Goal: Task Accomplishment & Management: Manage account settings

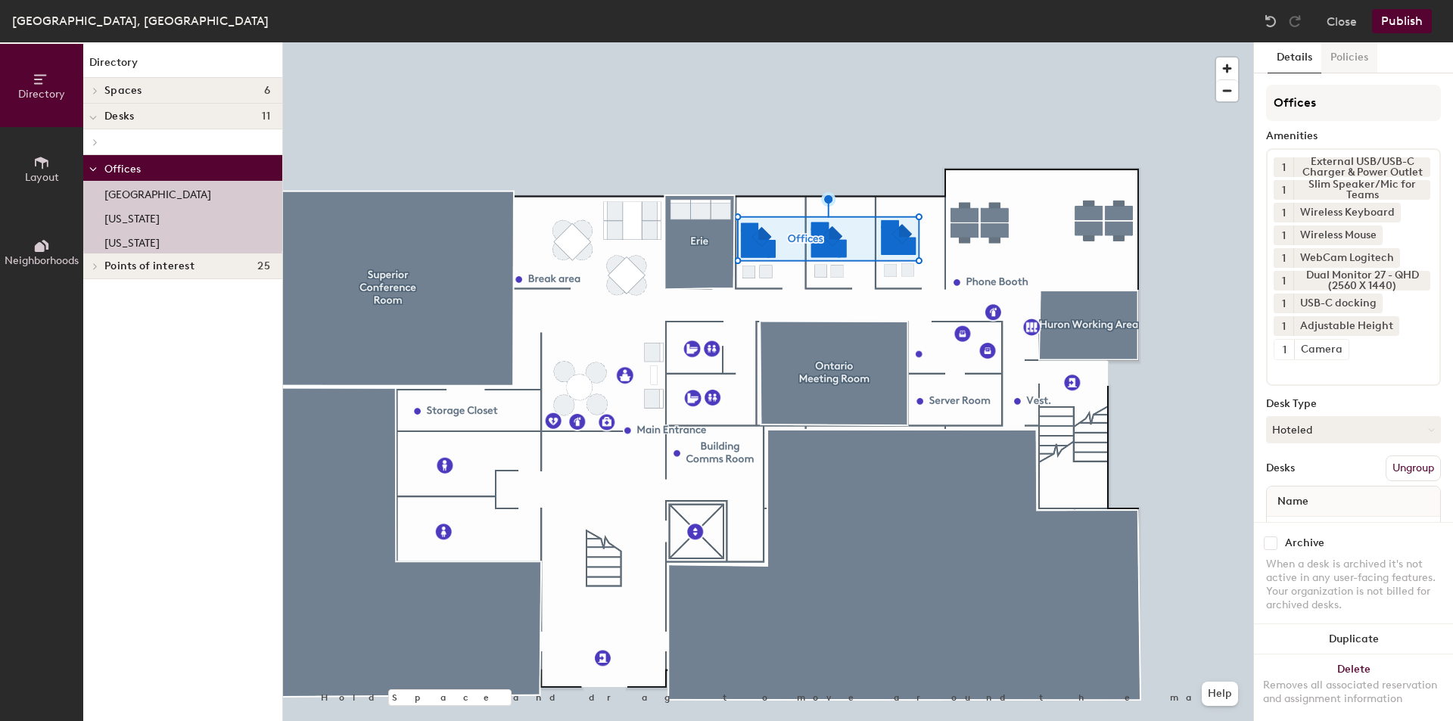
click at [1352, 56] on button "Policies" at bounding box center [1349, 57] width 56 height 31
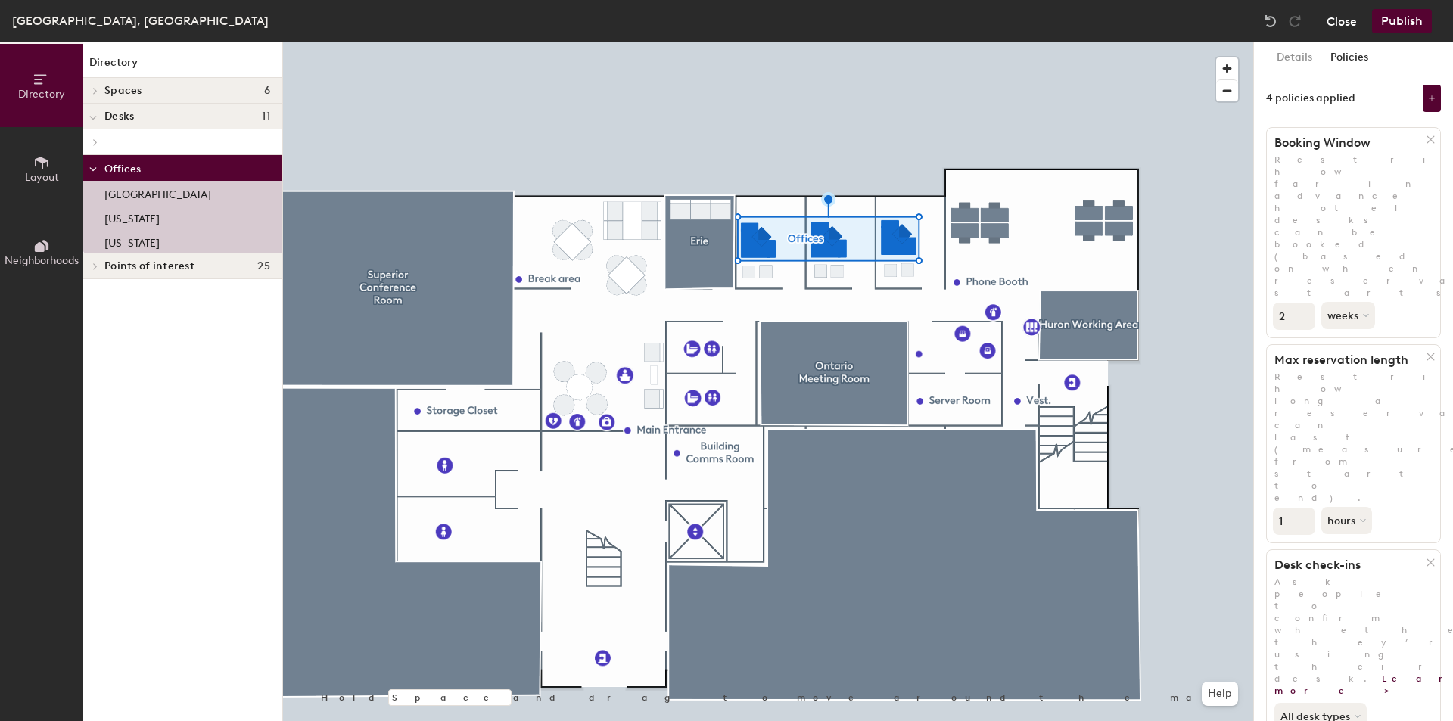
click at [1346, 20] on button "Close" at bounding box center [1342, 21] width 30 height 24
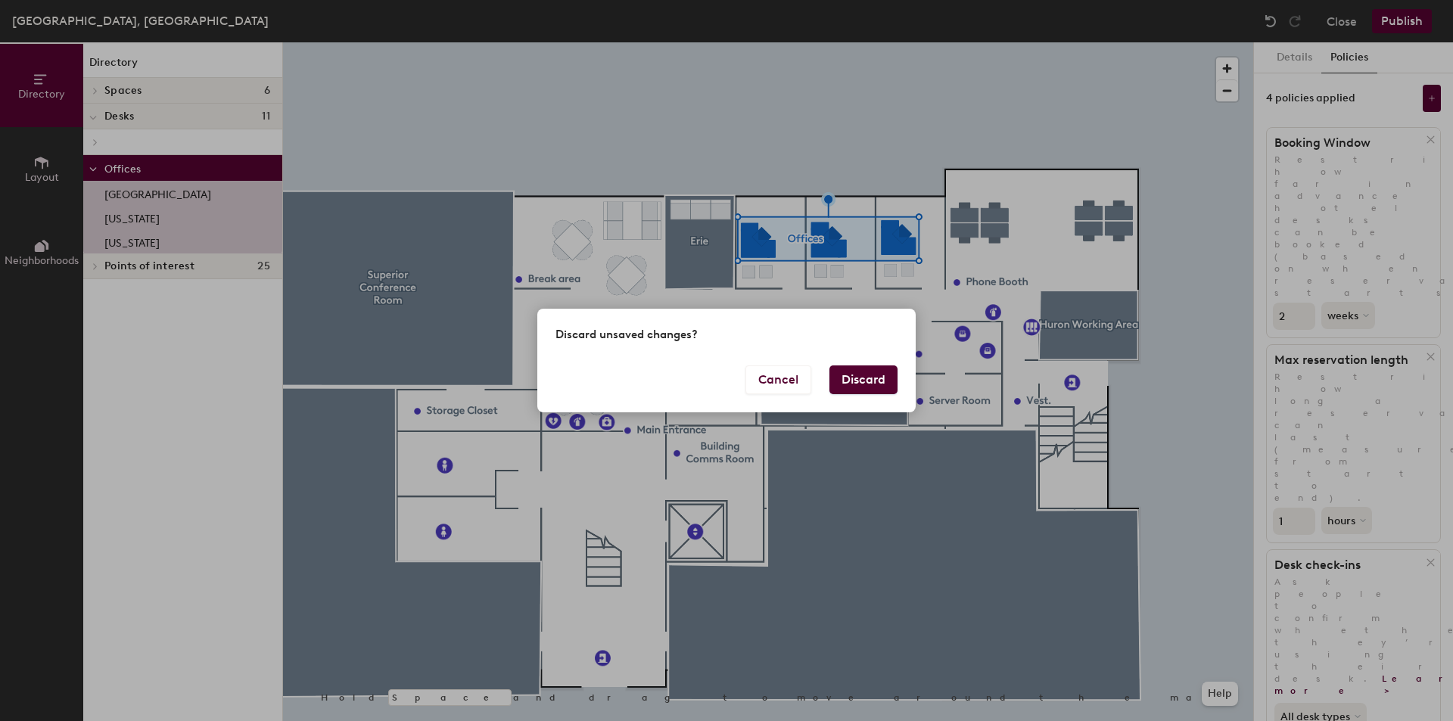
click at [854, 375] on button "Discard" at bounding box center [863, 380] width 68 height 29
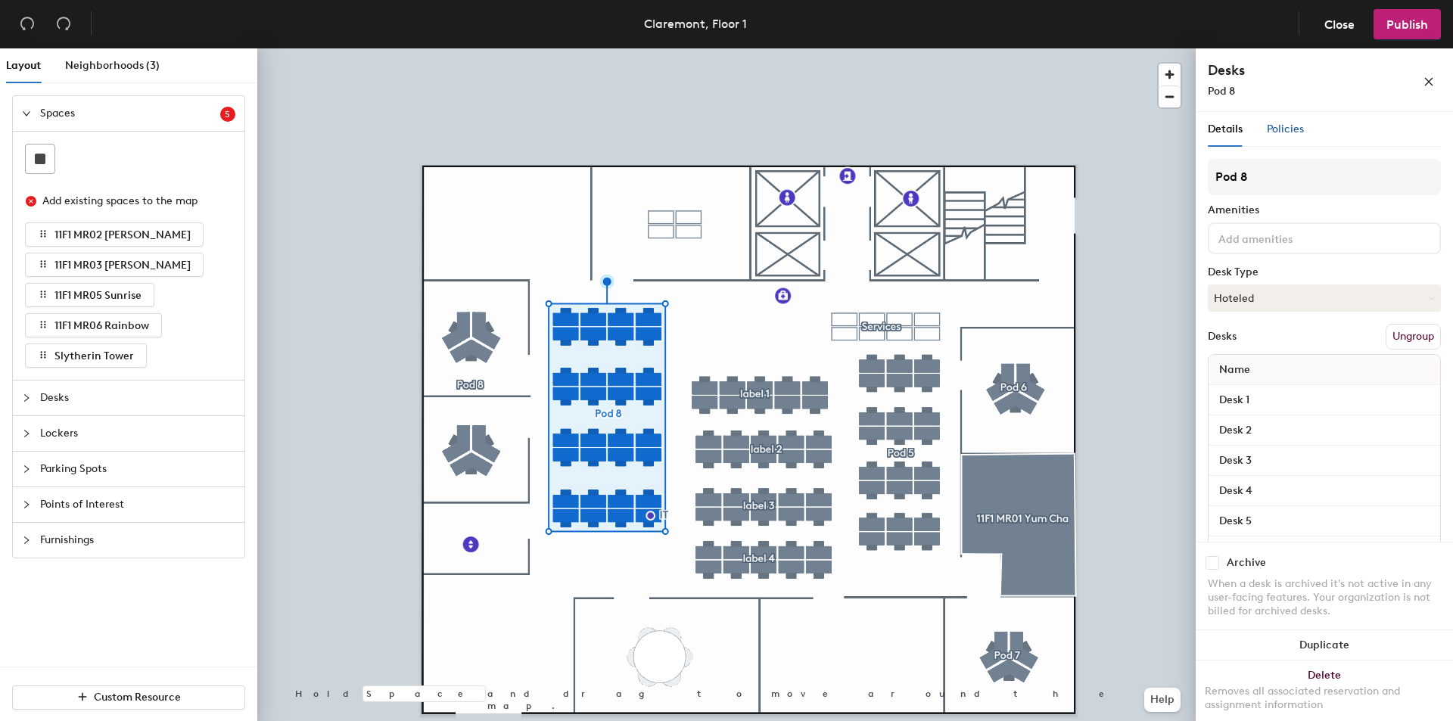
click at [1282, 128] on span "Policies" at bounding box center [1285, 129] width 37 height 13
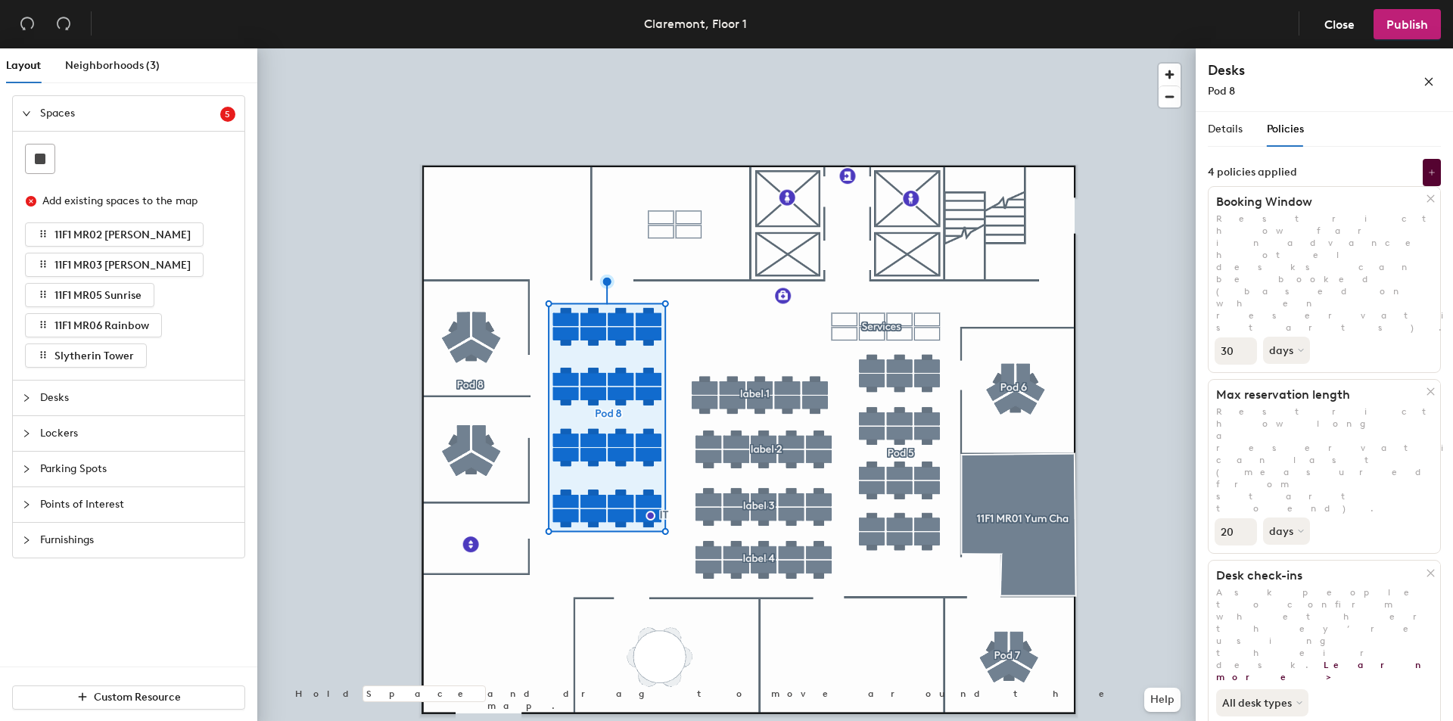
click at [1188, 347] on div "Layout Neighborhoods (3) Spaces 5 Add existing spaces to the map 11F1 MR02 Kara…" at bounding box center [726, 387] width 1453 height 679
type input "1"
click at [1355, 515] on div "1 days" at bounding box center [1325, 530] width 232 height 31
click at [1284, 518] on button "days" at bounding box center [1288, 531] width 50 height 27
drag, startPoint x: 1283, startPoint y: 452, endPoint x: 1309, endPoint y: 436, distance: 30.2
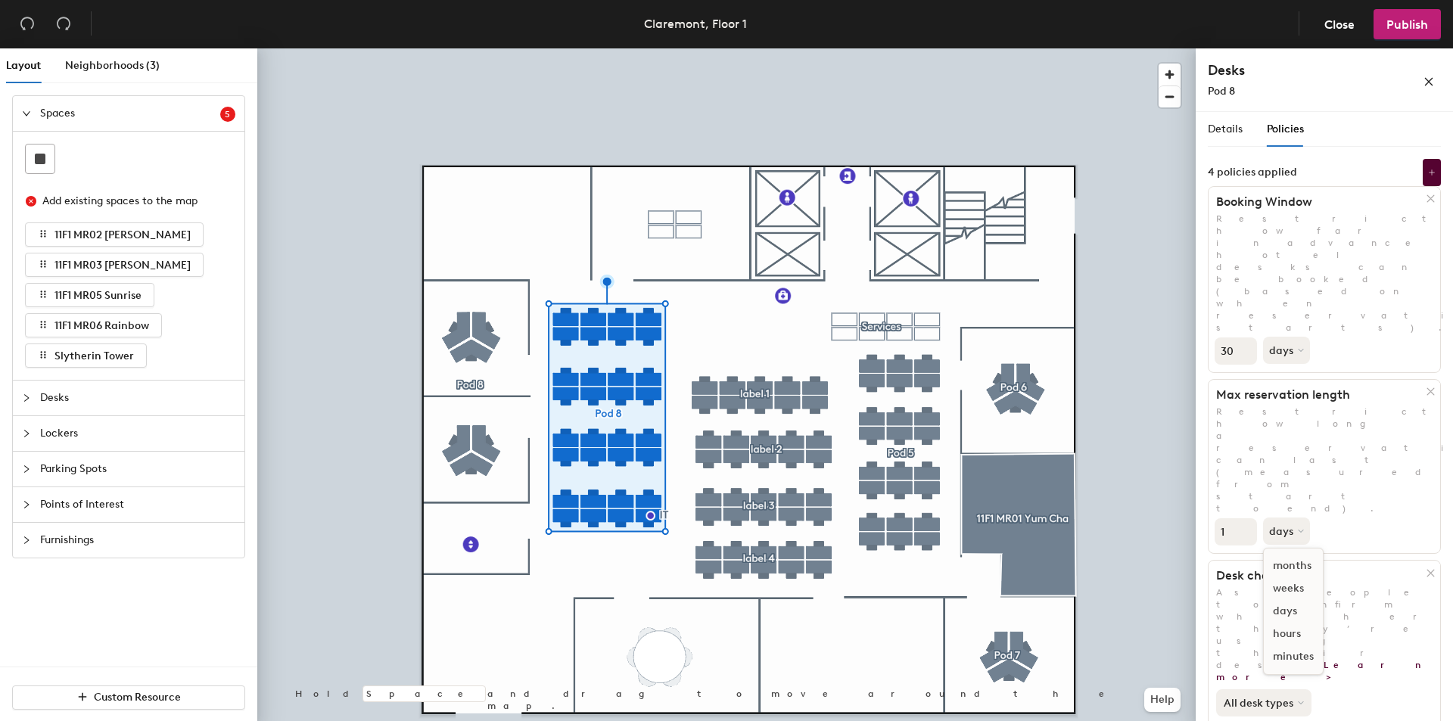
click at [1284, 623] on div "hours" at bounding box center [1293, 634] width 59 height 23
click at [1370, 515] on div "1 hours" at bounding box center [1325, 530] width 232 height 31
click at [1397, 29] on span "Publish" at bounding box center [1408, 24] width 42 height 14
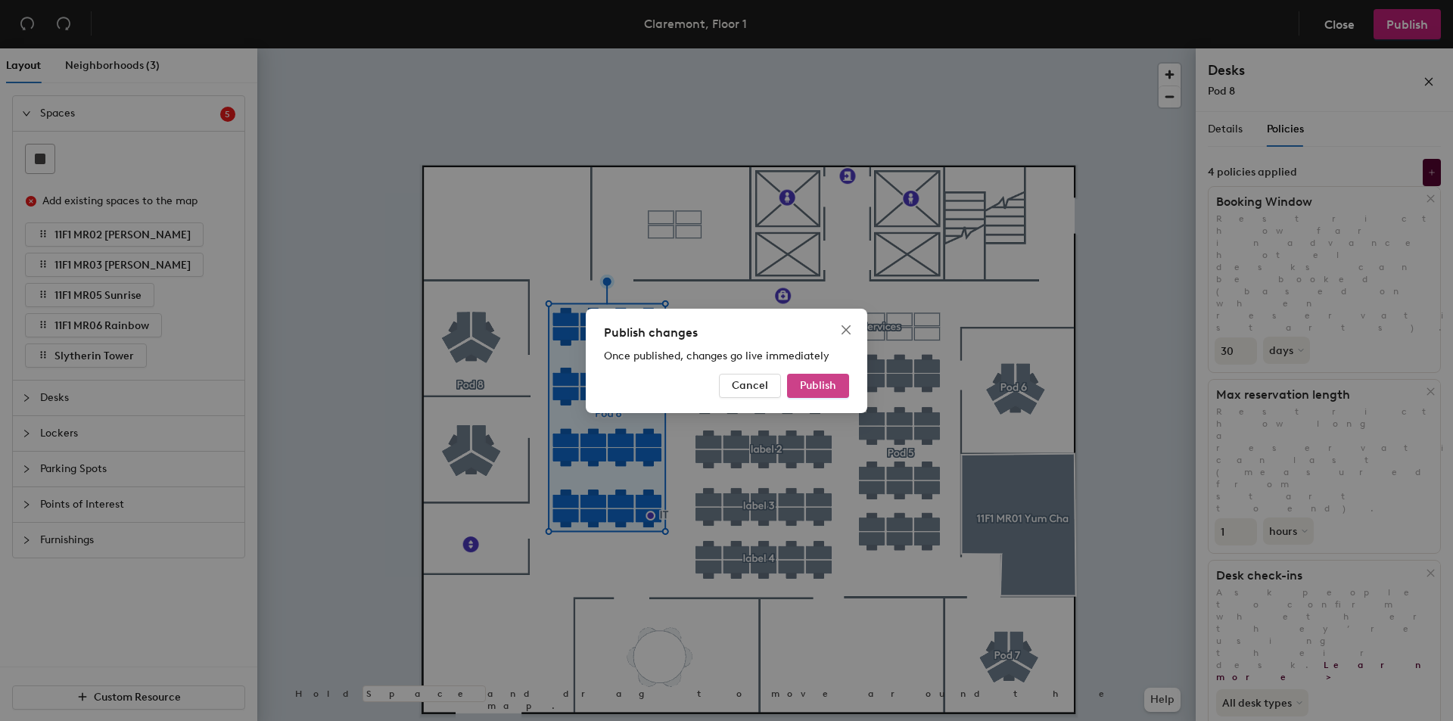
click at [818, 375] on button "Publish" at bounding box center [818, 386] width 62 height 24
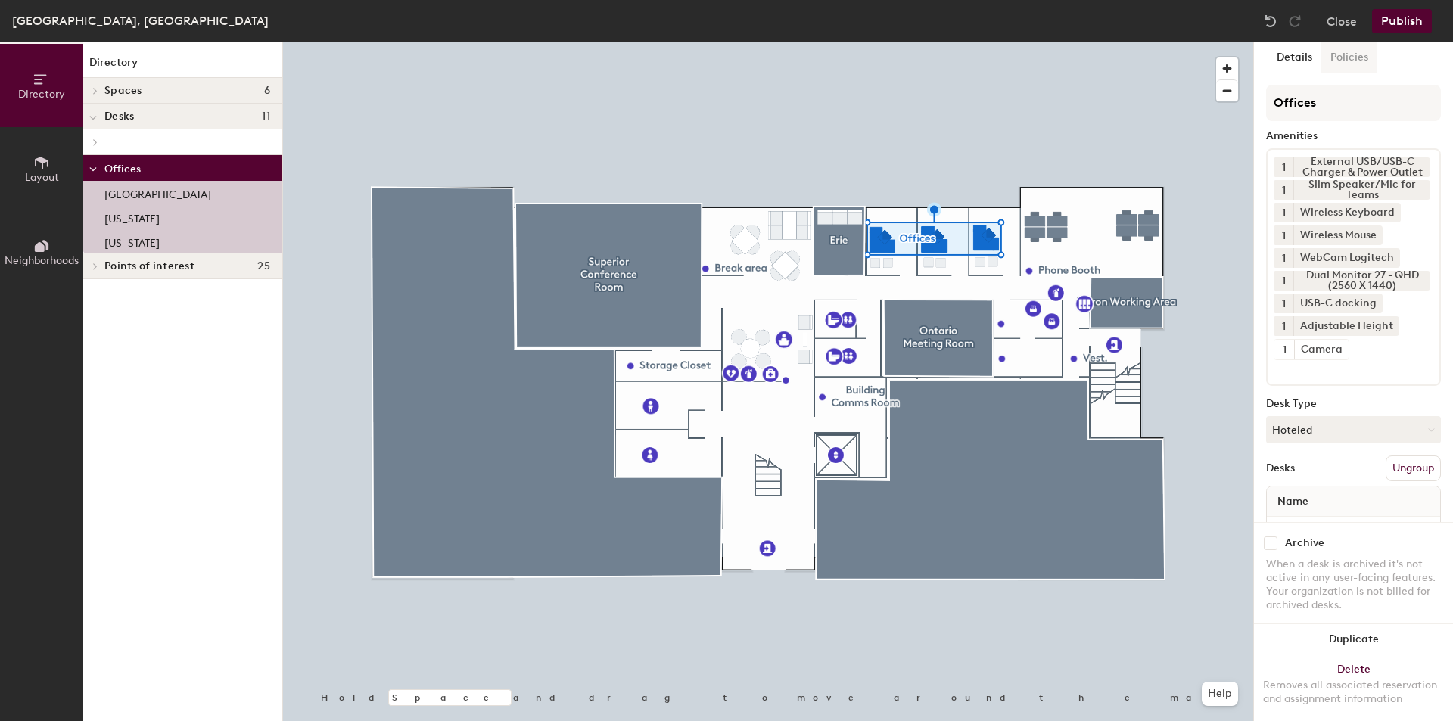
click at [1356, 58] on button "Policies" at bounding box center [1349, 57] width 56 height 31
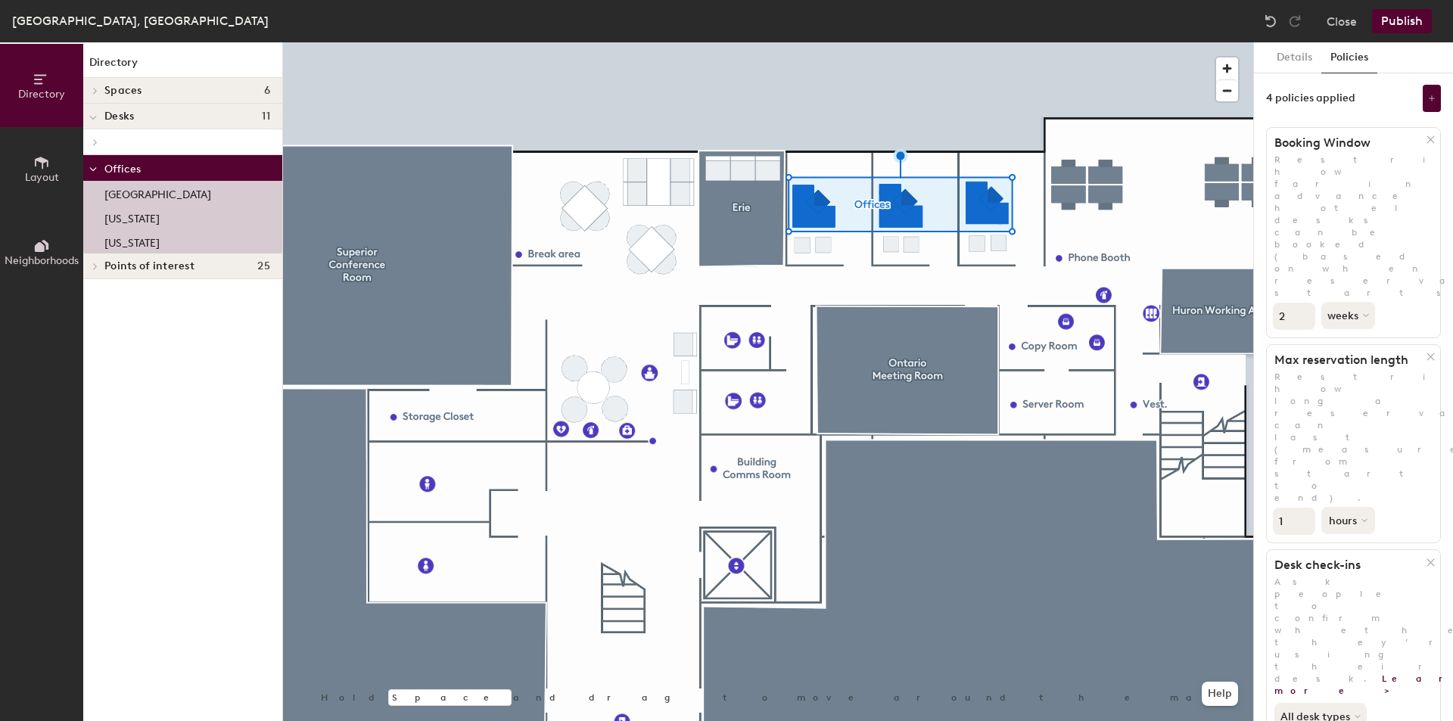
click at [1362, 518] on icon at bounding box center [1365, 521] width 6 height 6
click at [1354, 612] on div "hours" at bounding box center [1351, 623] width 59 height 23
click at [1295, 508] on input "1" at bounding box center [1294, 521] width 42 height 27
click at [1340, 507] on button "hours" at bounding box center [1348, 520] width 54 height 27
click at [1342, 590] on div "days" at bounding box center [1351, 601] width 59 height 23
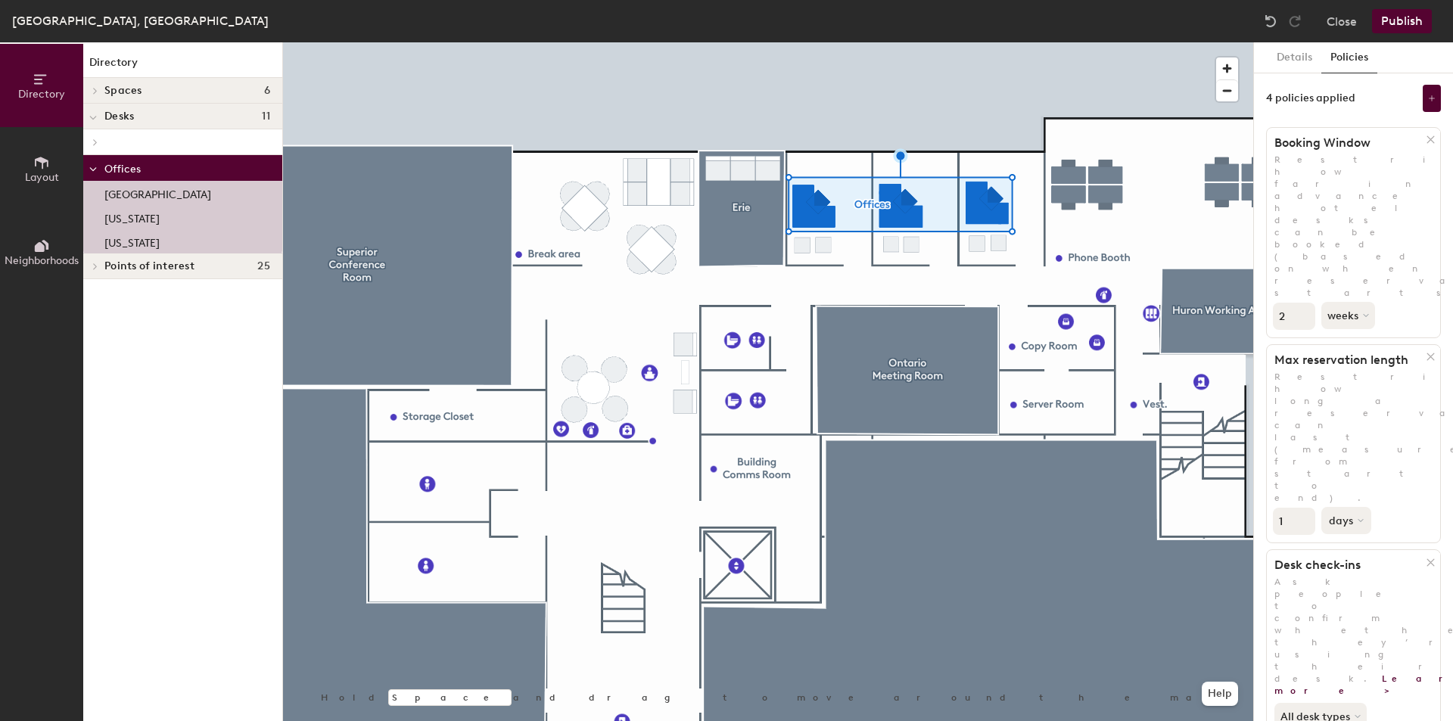
click at [1351, 507] on button "days" at bounding box center [1346, 520] width 50 height 27
click at [1340, 612] on div "hours" at bounding box center [1351, 623] width 59 height 23
click at [1400, 504] on div "1 hours" at bounding box center [1353, 519] width 173 height 31
click at [1399, 13] on button "Publish" at bounding box center [1402, 21] width 60 height 24
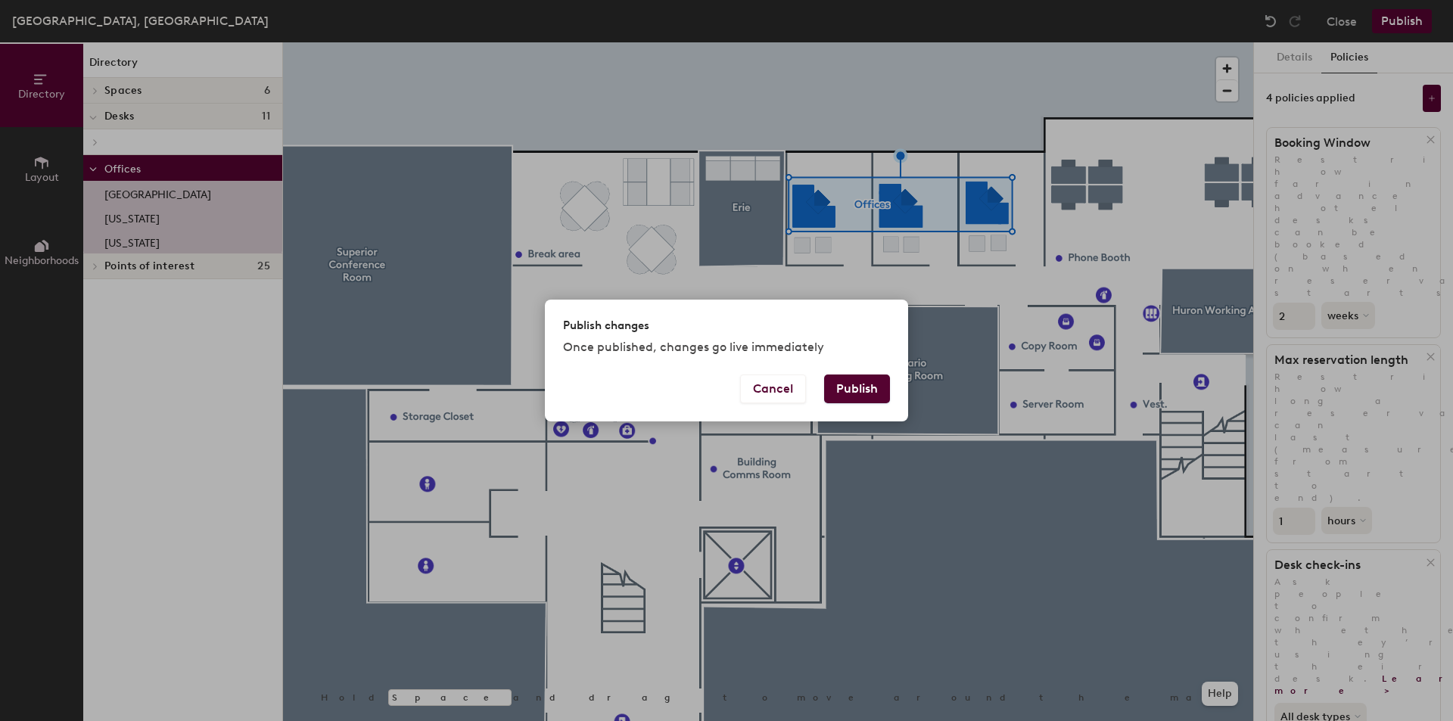
drag, startPoint x: 853, startPoint y: 385, endPoint x: 860, endPoint y: 376, distance: 11.4
click at [854, 384] on button "Publish" at bounding box center [857, 389] width 66 height 29
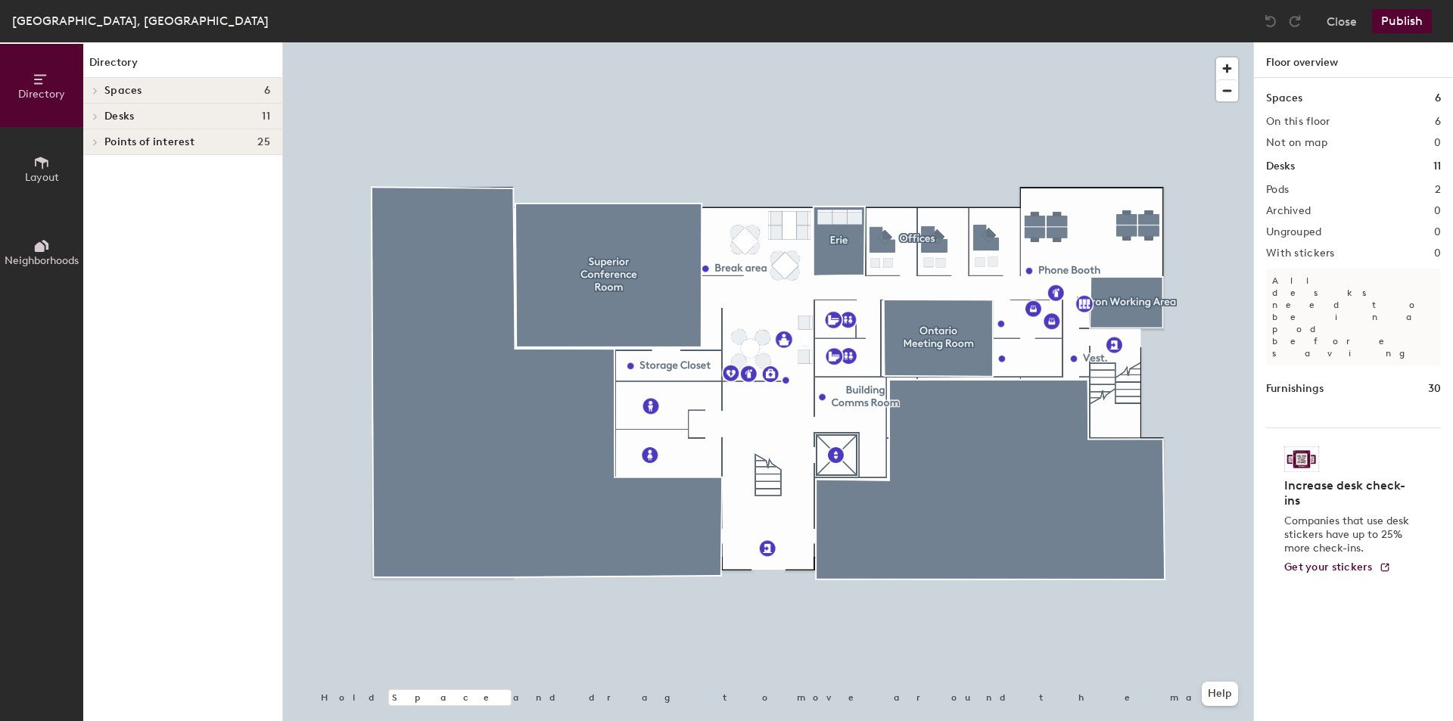
click at [873, 42] on div at bounding box center [768, 42] width 970 height 0
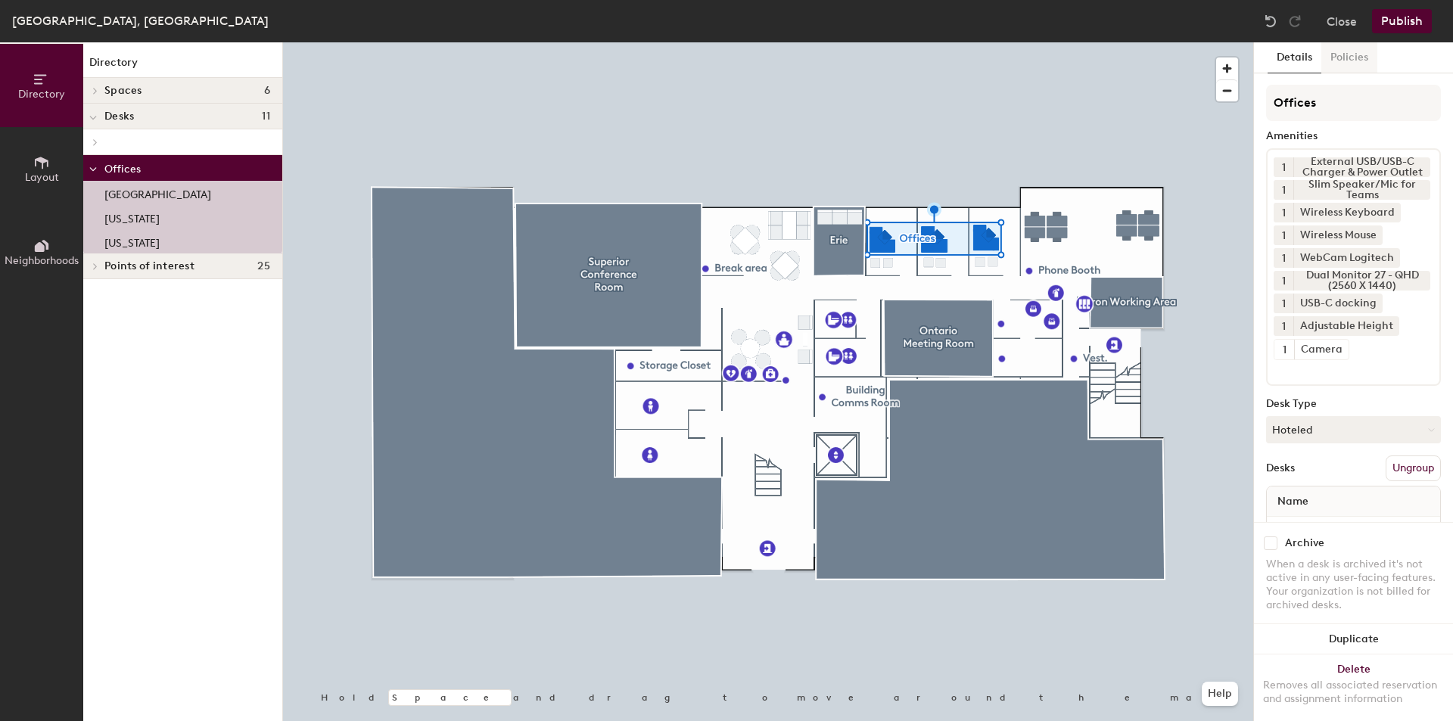
click at [1351, 56] on button "Policies" at bounding box center [1349, 57] width 56 height 31
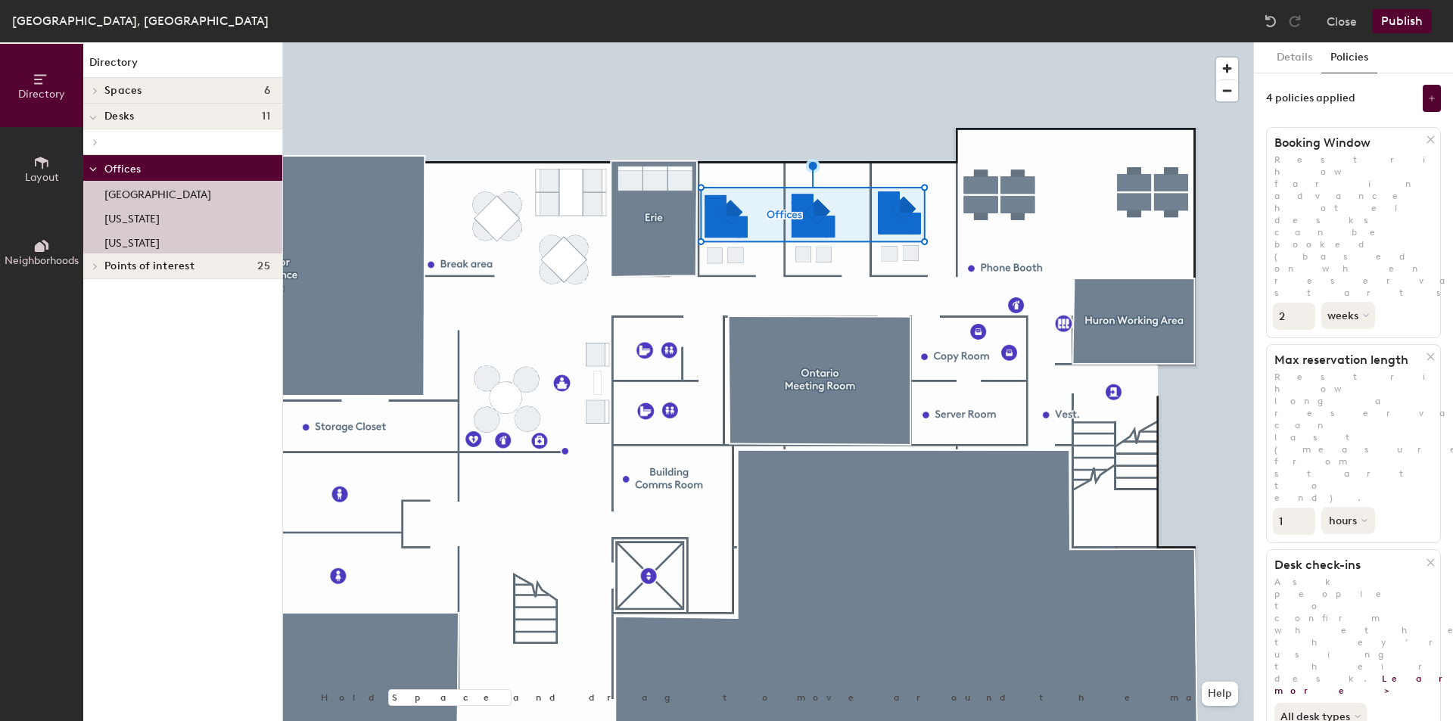
click at [1363, 518] on icon at bounding box center [1365, 521] width 6 height 6
click at [1352, 590] on div "days" at bounding box center [1351, 601] width 59 height 23
click at [1402, 18] on button "Publish" at bounding box center [1402, 21] width 60 height 24
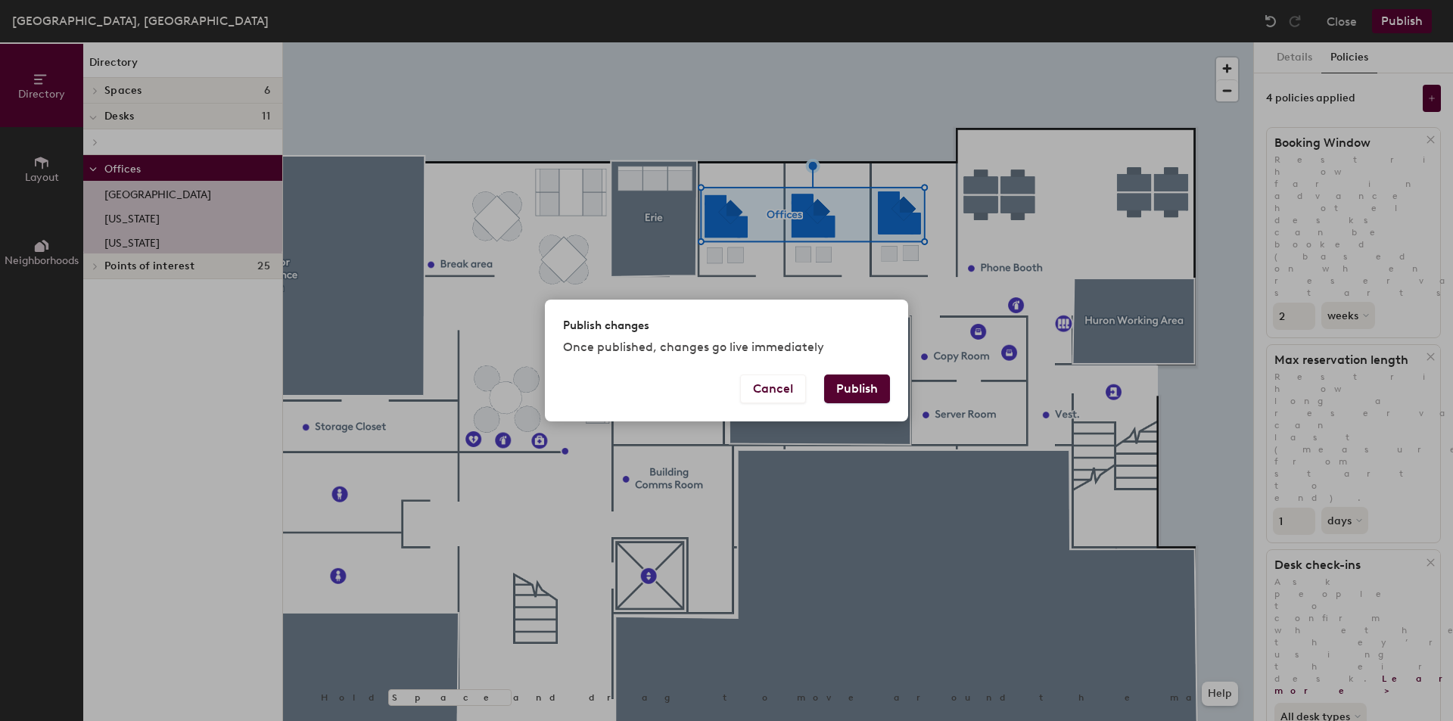
click at [854, 375] on button "Publish" at bounding box center [857, 389] width 66 height 29
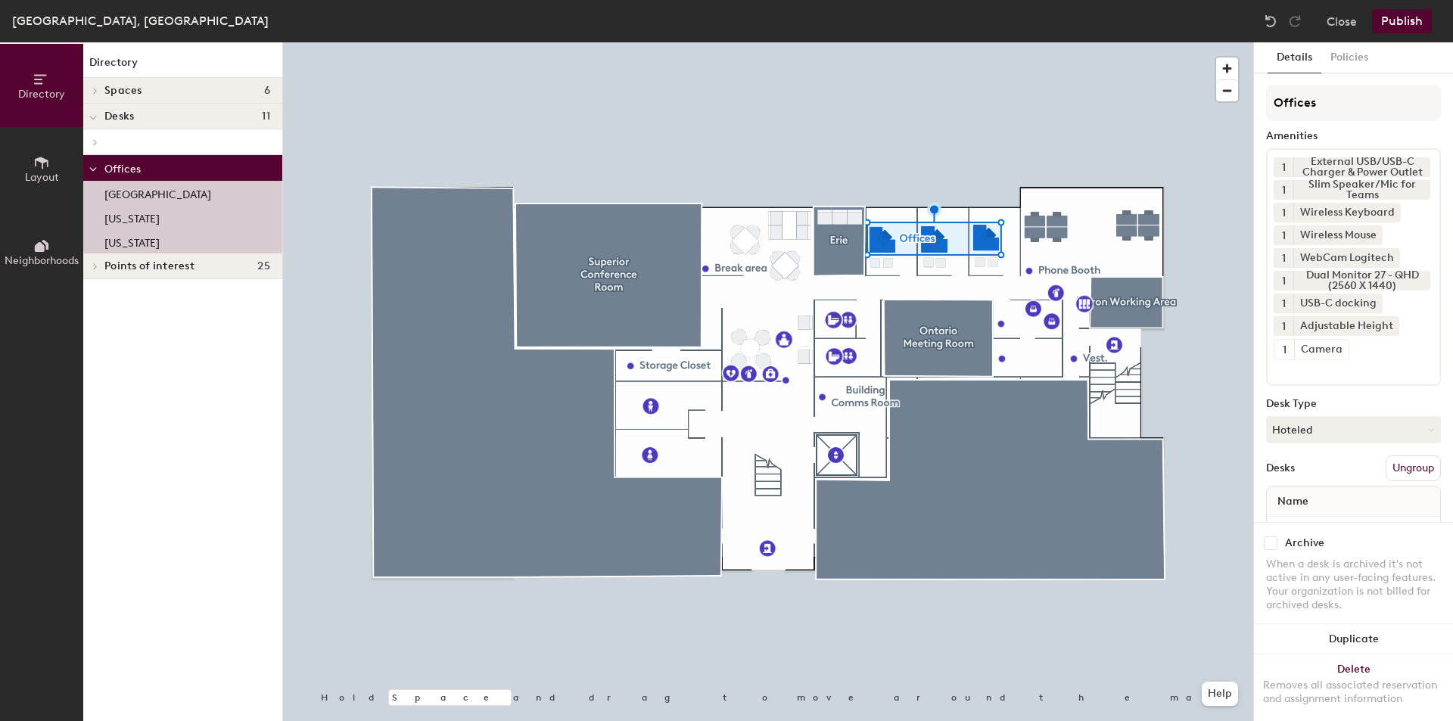
click at [1350, 444] on div "Offices Amenities 1 External USB/USB-C Charger & Power Outlet 1 Slim Speaker/Mi…" at bounding box center [1353, 351] width 175 height 533
click at [1327, 437] on button "Hoteled" at bounding box center [1353, 429] width 175 height 27
click at [1306, 476] on div "Assigned" at bounding box center [1342, 476] width 151 height 23
click at [1349, 54] on button "Policies" at bounding box center [1349, 57] width 56 height 31
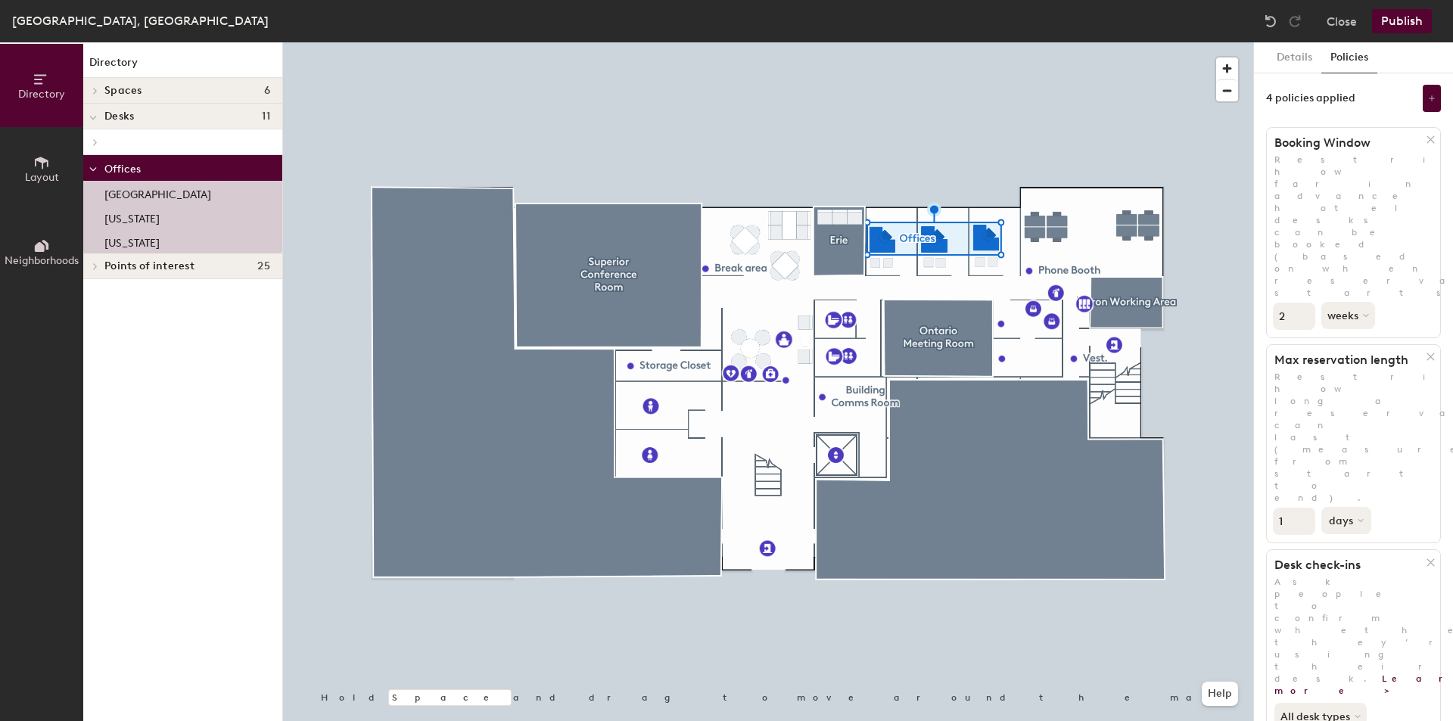
click at [1340, 507] on button "days" at bounding box center [1346, 520] width 50 height 27
click at [1349, 612] on div "hours" at bounding box center [1351, 623] width 59 height 23
click at [1395, 29] on button "Publish" at bounding box center [1402, 21] width 60 height 24
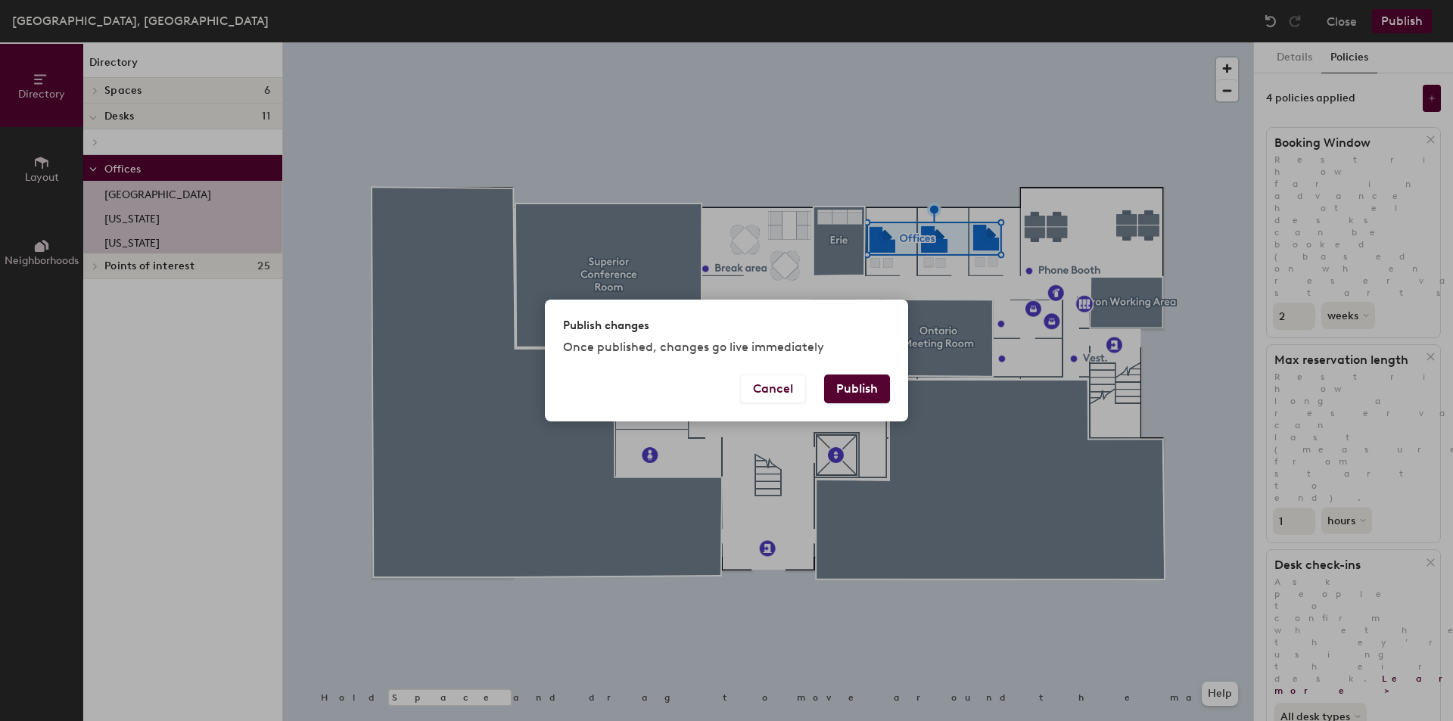
click at [854, 390] on button "Publish" at bounding box center [857, 389] width 66 height 29
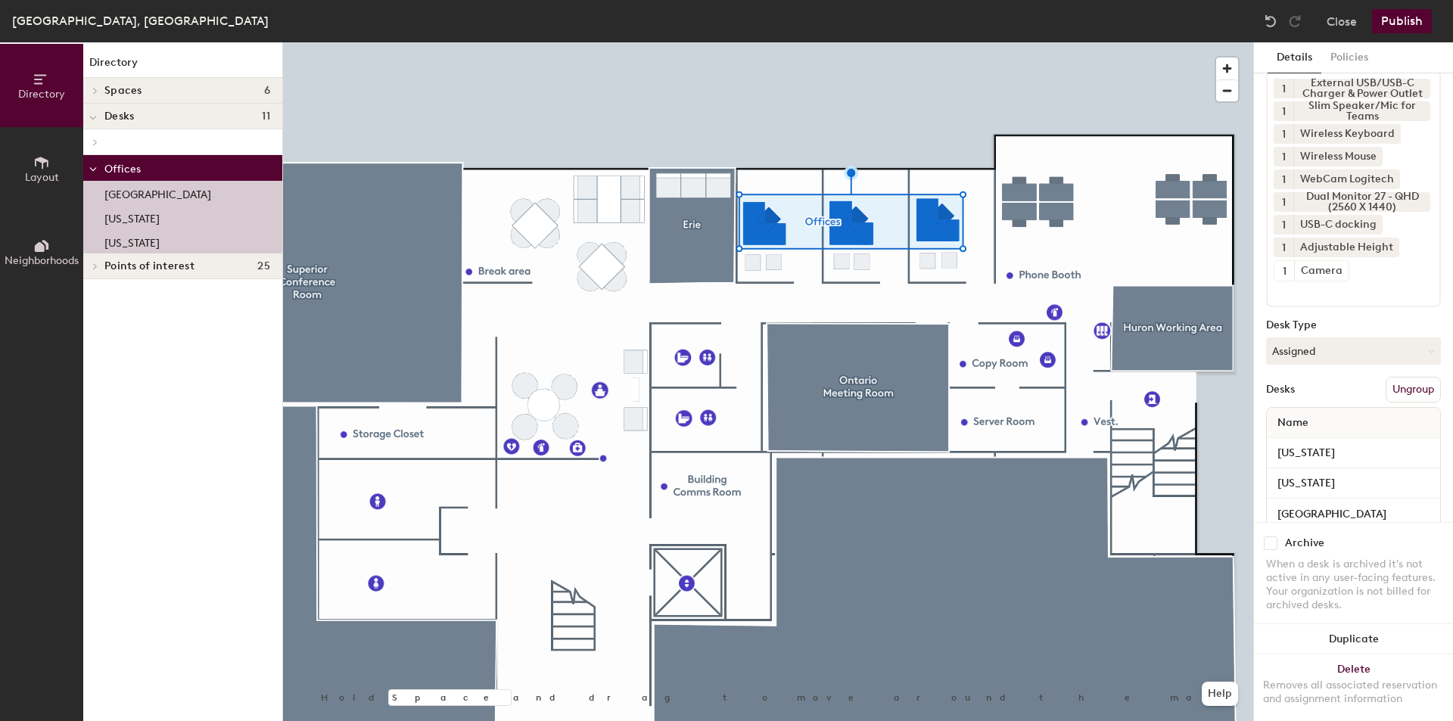
scroll to position [121, 0]
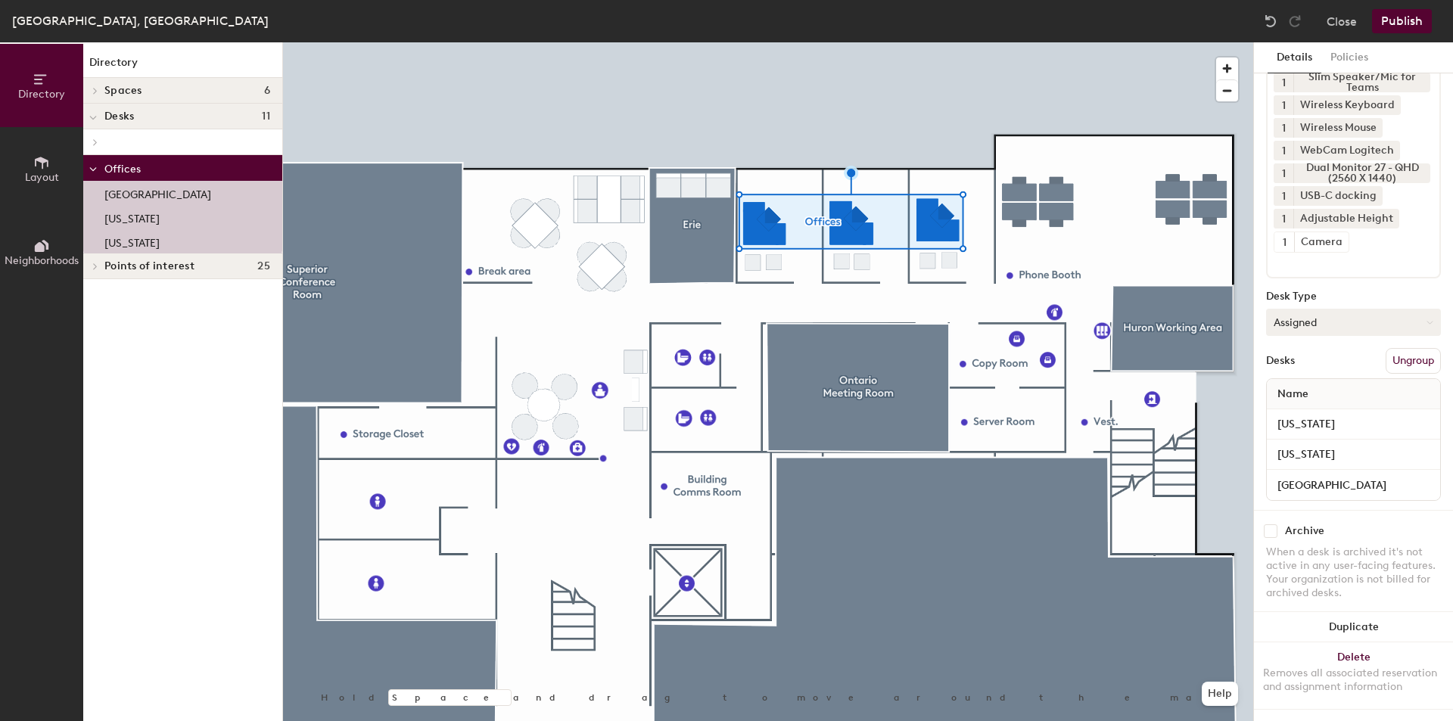
click at [1331, 309] on button "Assigned" at bounding box center [1353, 322] width 175 height 27
click at [1312, 403] on div "Hoteled" at bounding box center [1342, 414] width 151 height 23
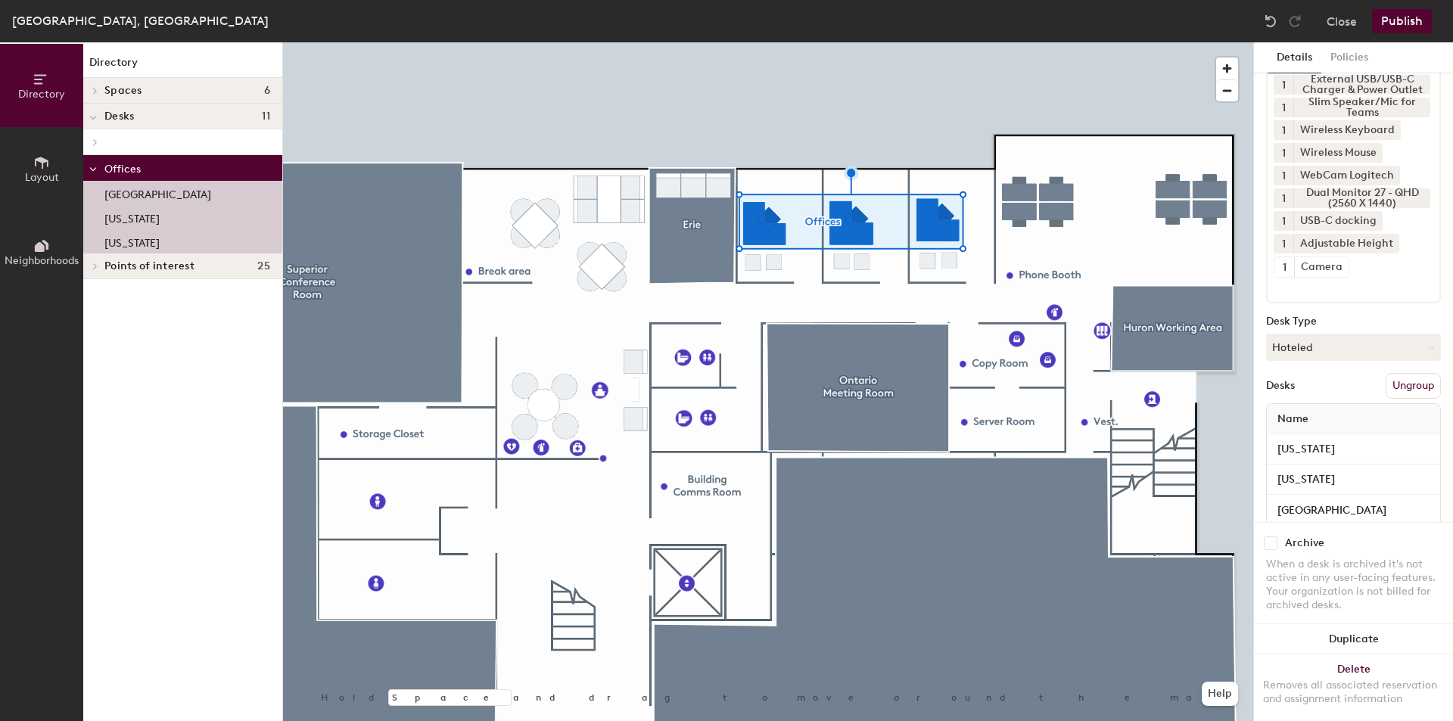
scroll to position [0, 0]
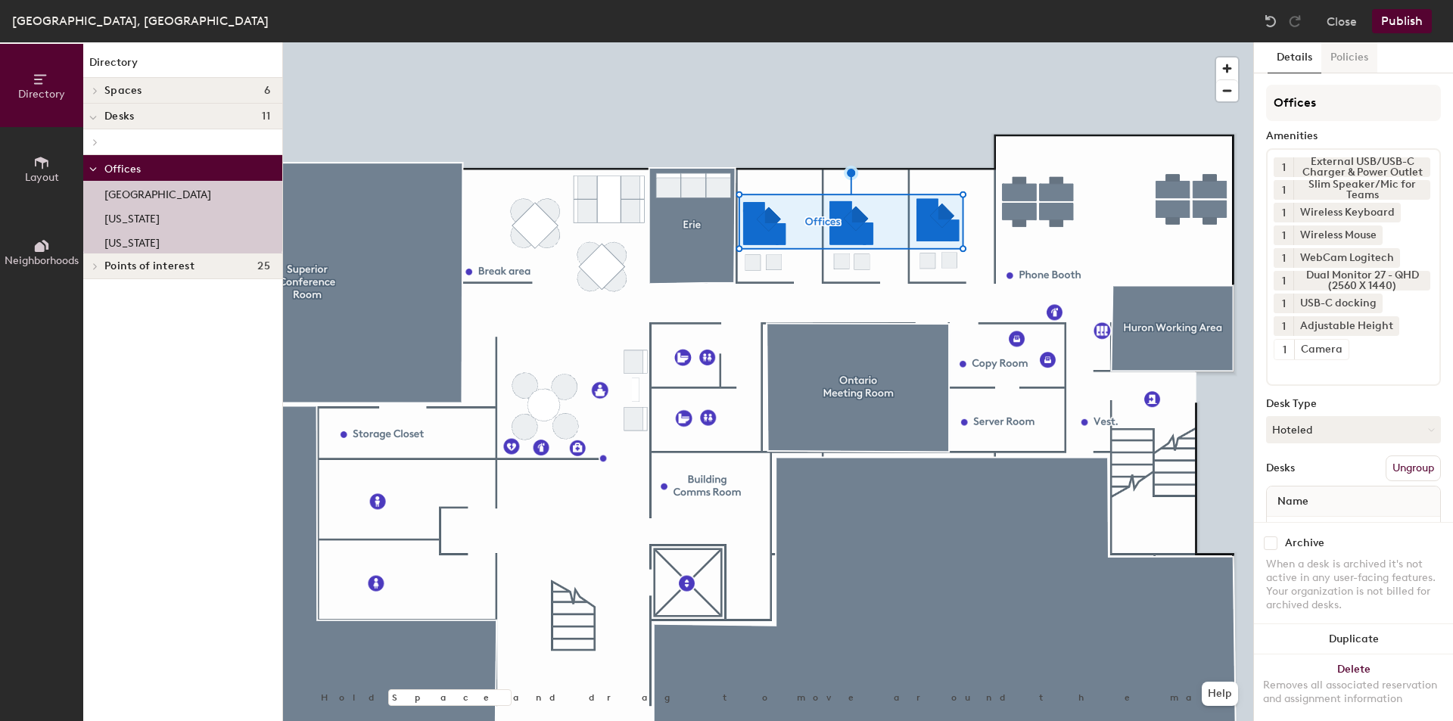
click at [1363, 64] on button "Policies" at bounding box center [1349, 57] width 56 height 31
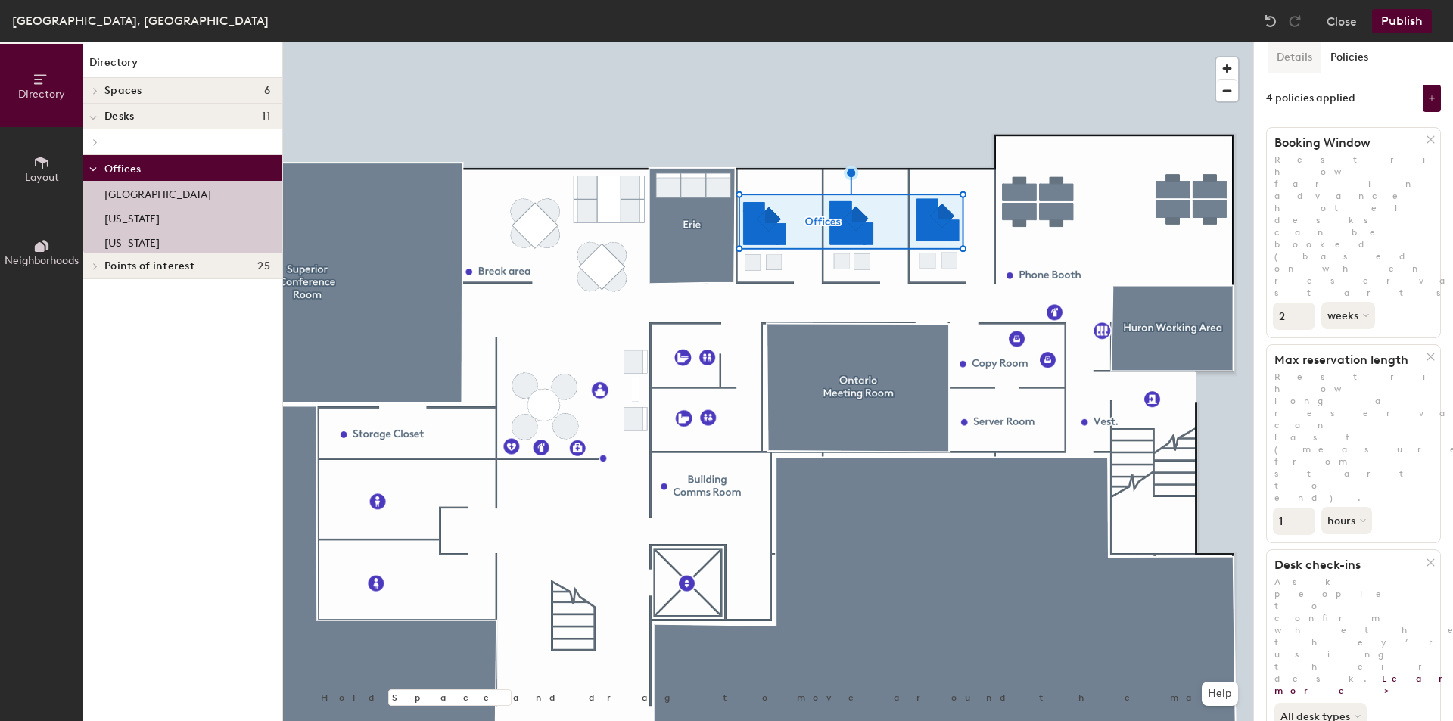
click at [1284, 58] on button "Details" at bounding box center [1295, 57] width 54 height 31
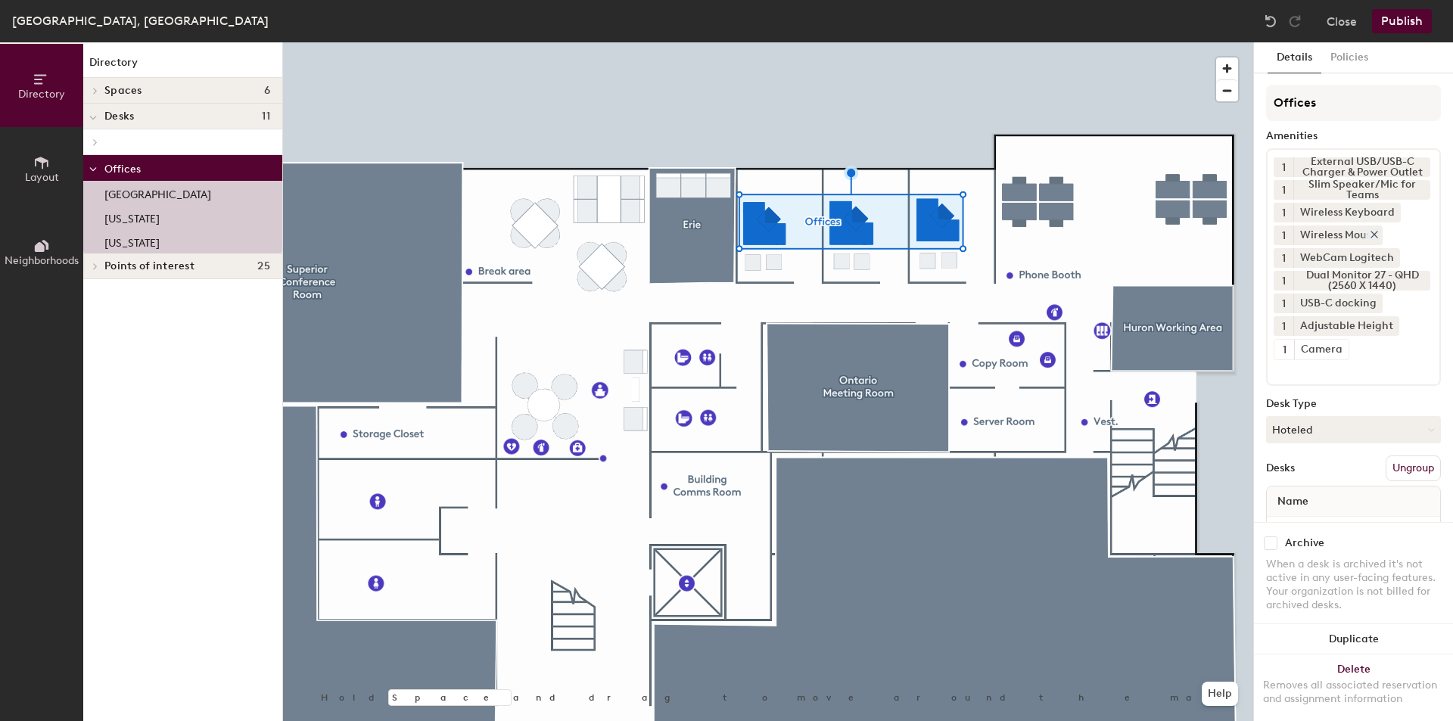
scroll to position [121, 0]
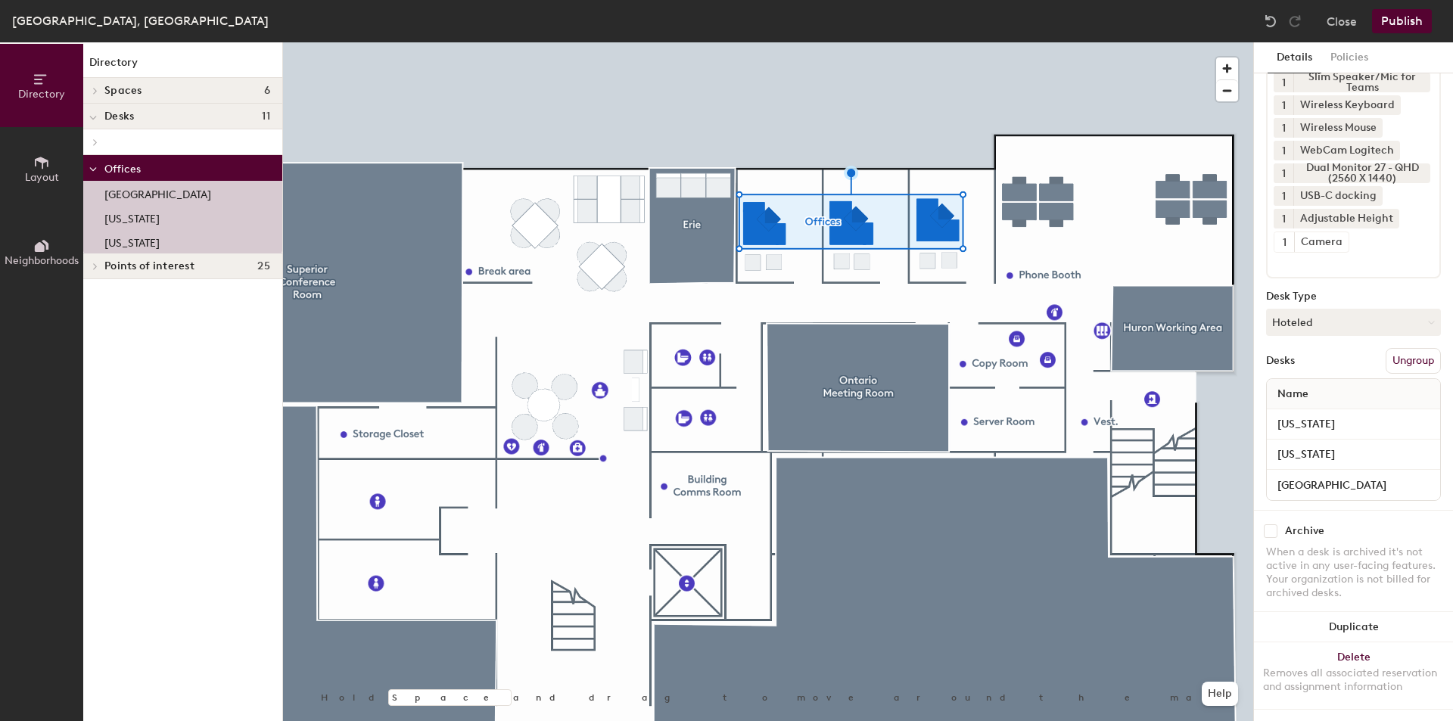
click at [1402, 26] on button "Publish" at bounding box center [1402, 21] width 60 height 24
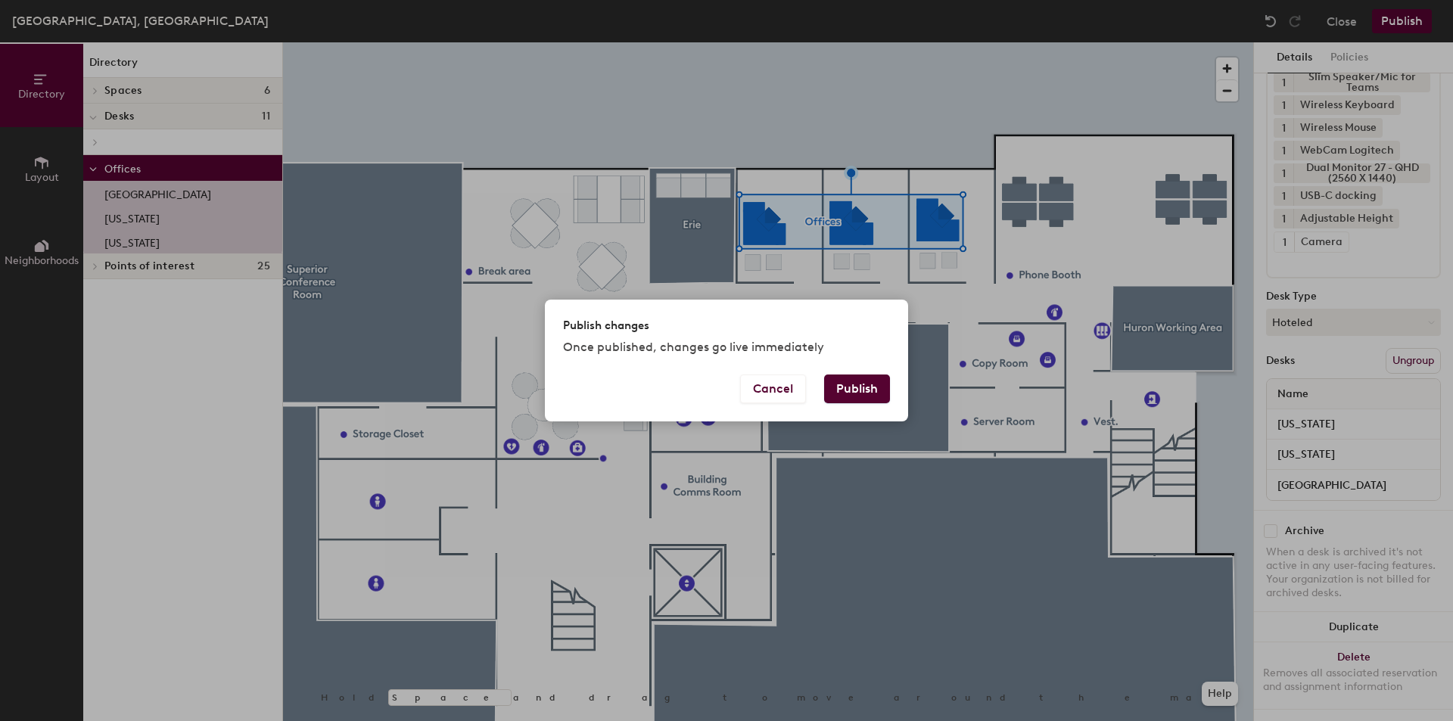
click at [851, 383] on button "Publish" at bounding box center [857, 389] width 66 height 29
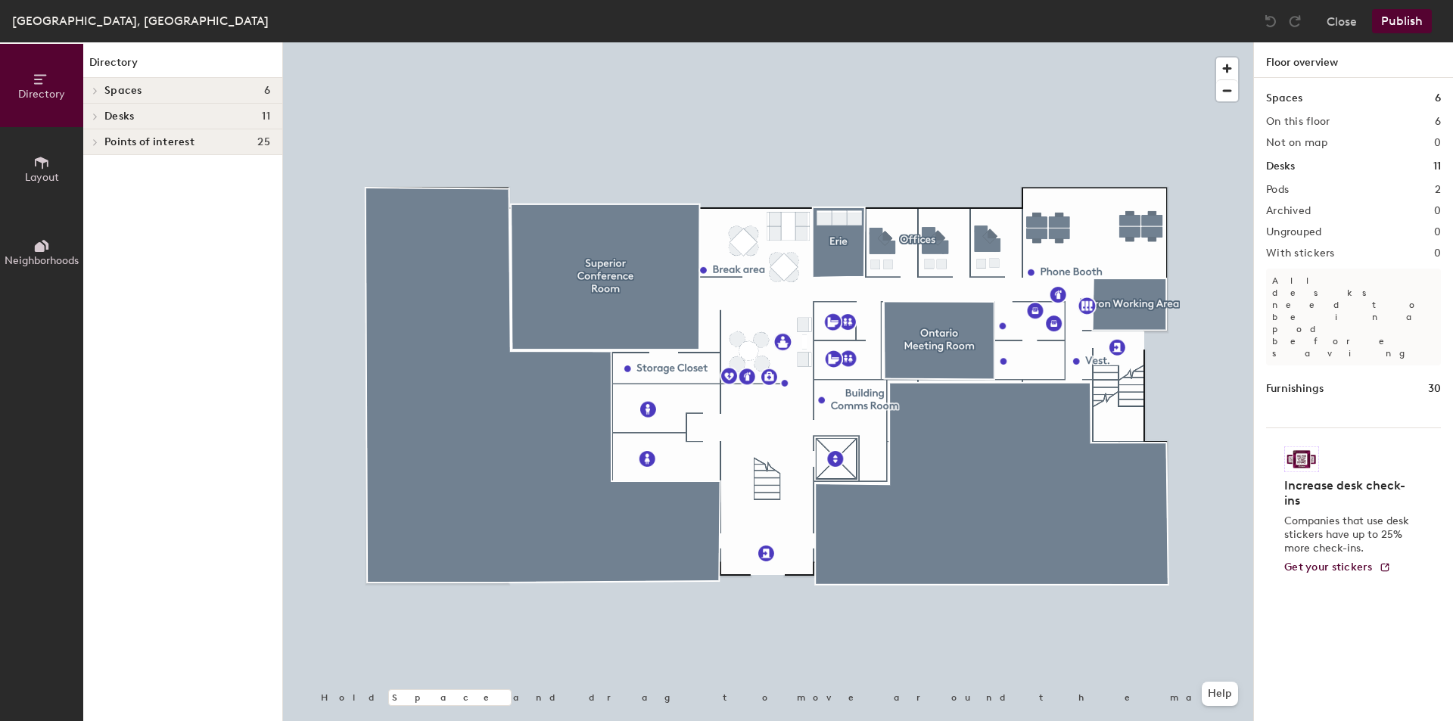
click at [885, 42] on div at bounding box center [768, 42] width 970 height 0
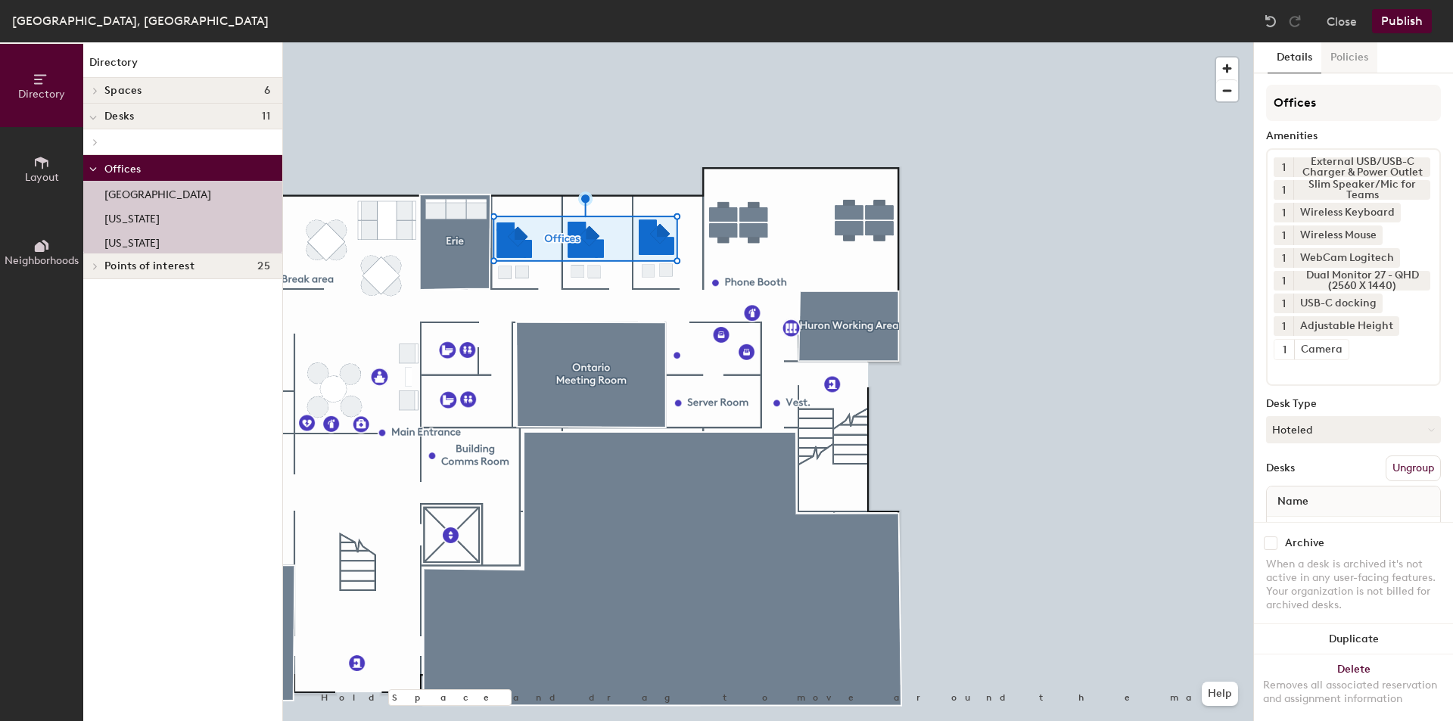
click at [1358, 60] on button "Policies" at bounding box center [1349, 57] width 56 height 31
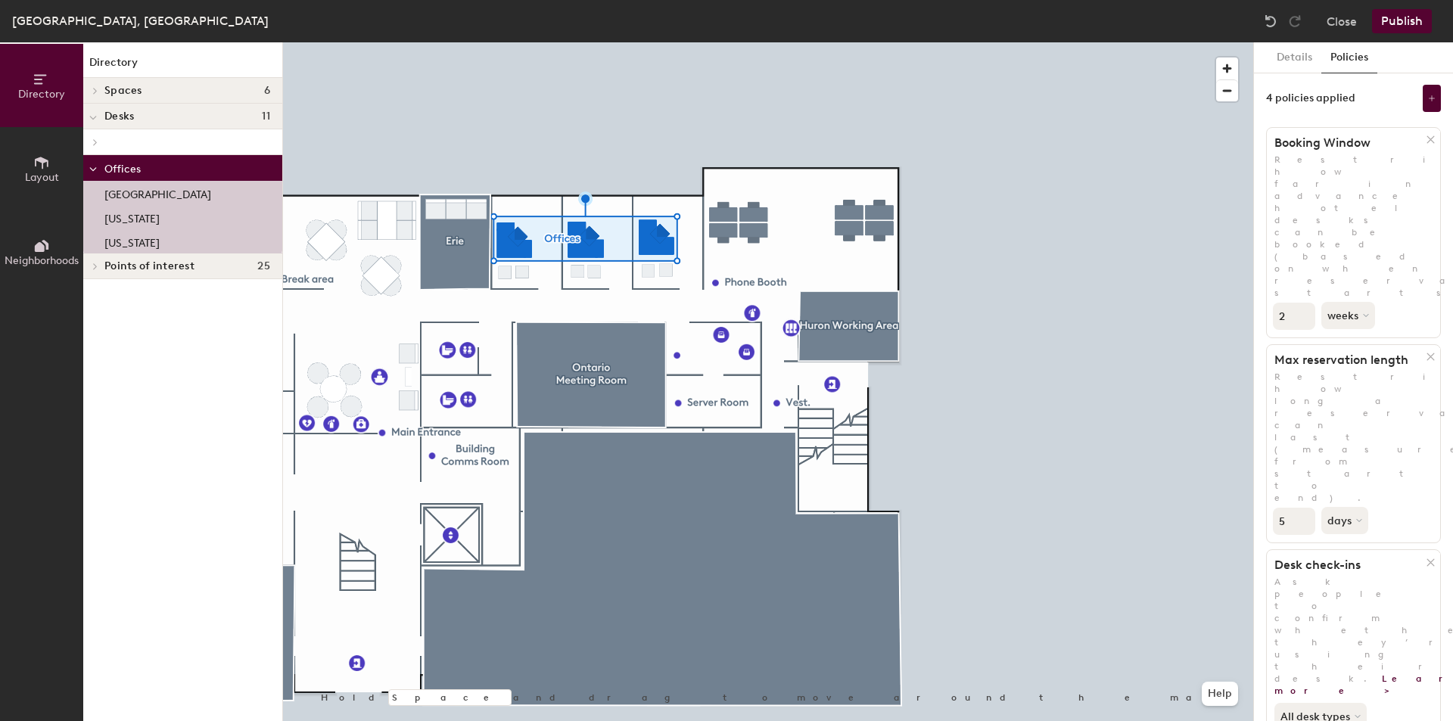
click at [1235, 316] on div "Directory Layout Neighborhoods Directory Spaces 6 [GEOGRAPHIC_DATA] Working Are…" at bounding box center [726, 381] width 1453 height 679
type input "1"
click at [1350, 507] on button "days" at bounding box center [1346, 520] width 50 height 27
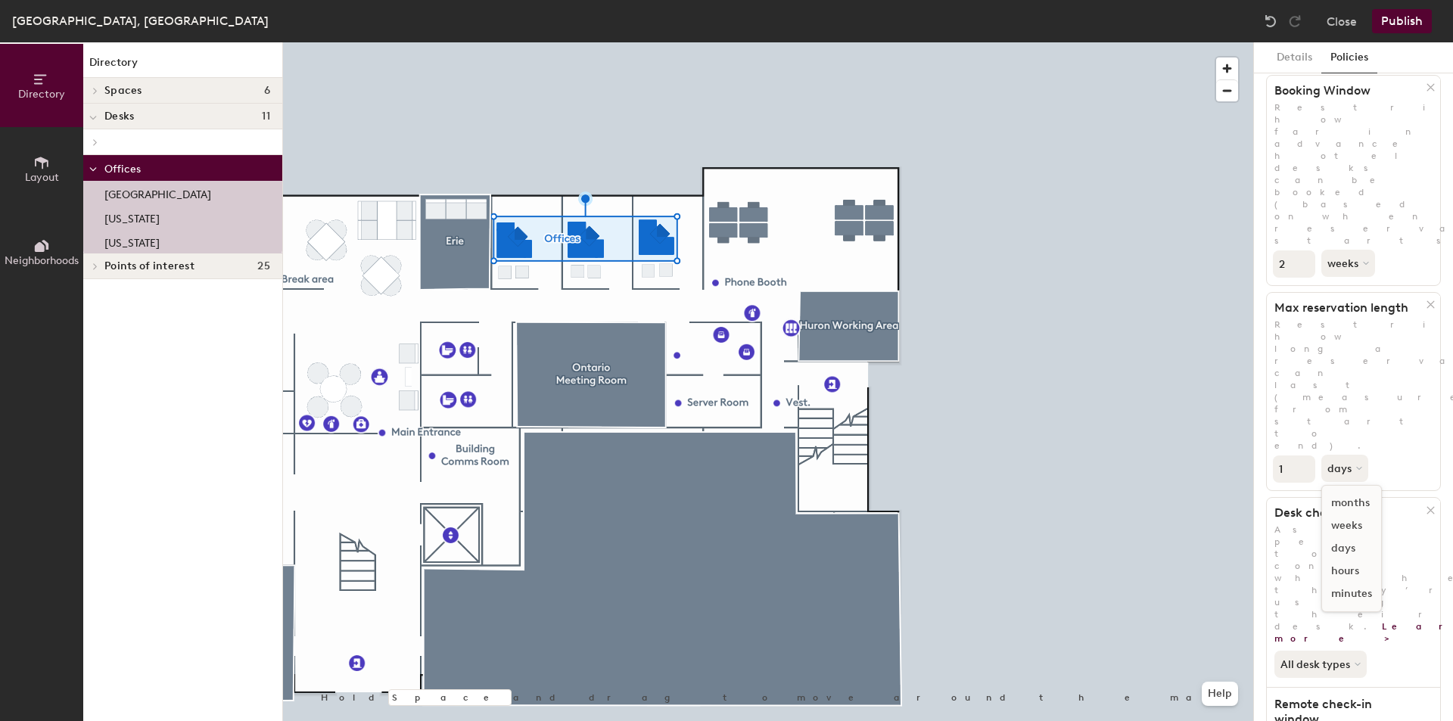
scroll to position [76, 0]
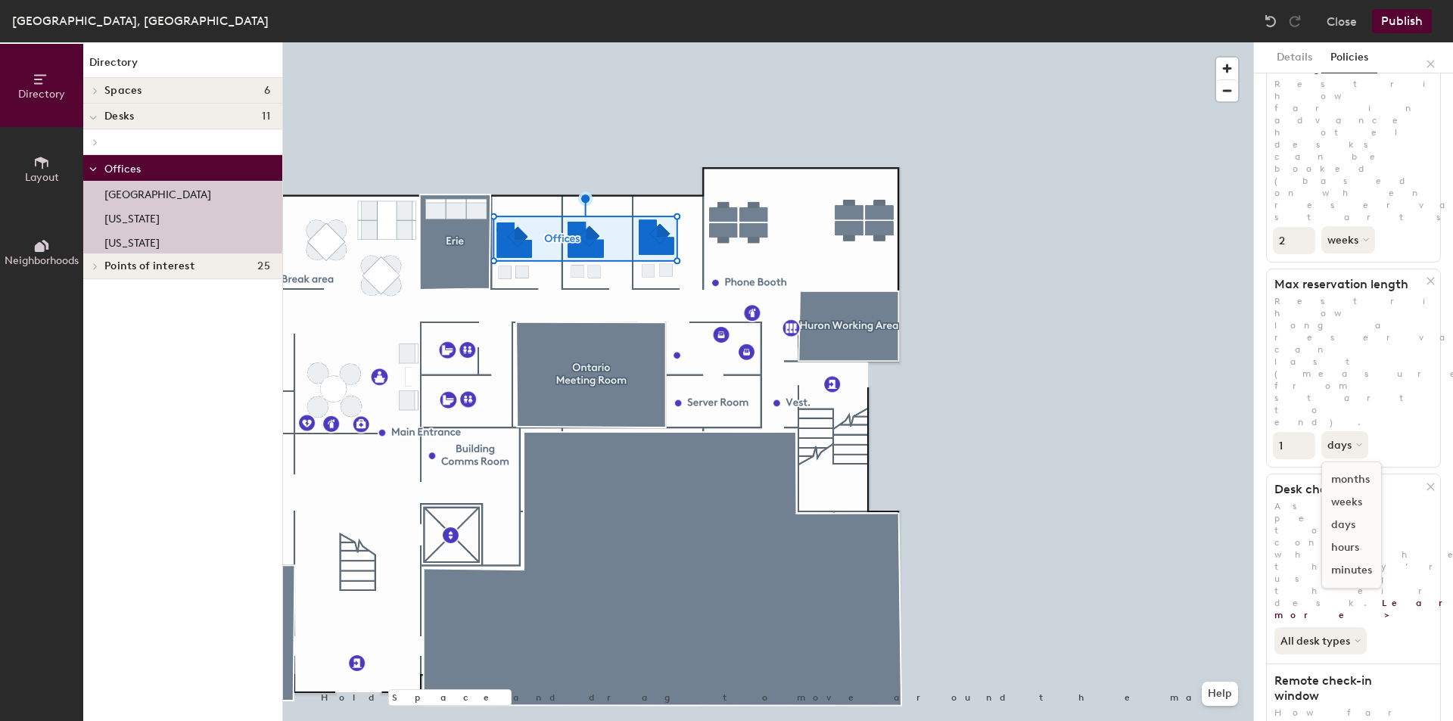
click at [1353, 537] on div "hours" at bounding box center [1351, 548] width 59 height 23
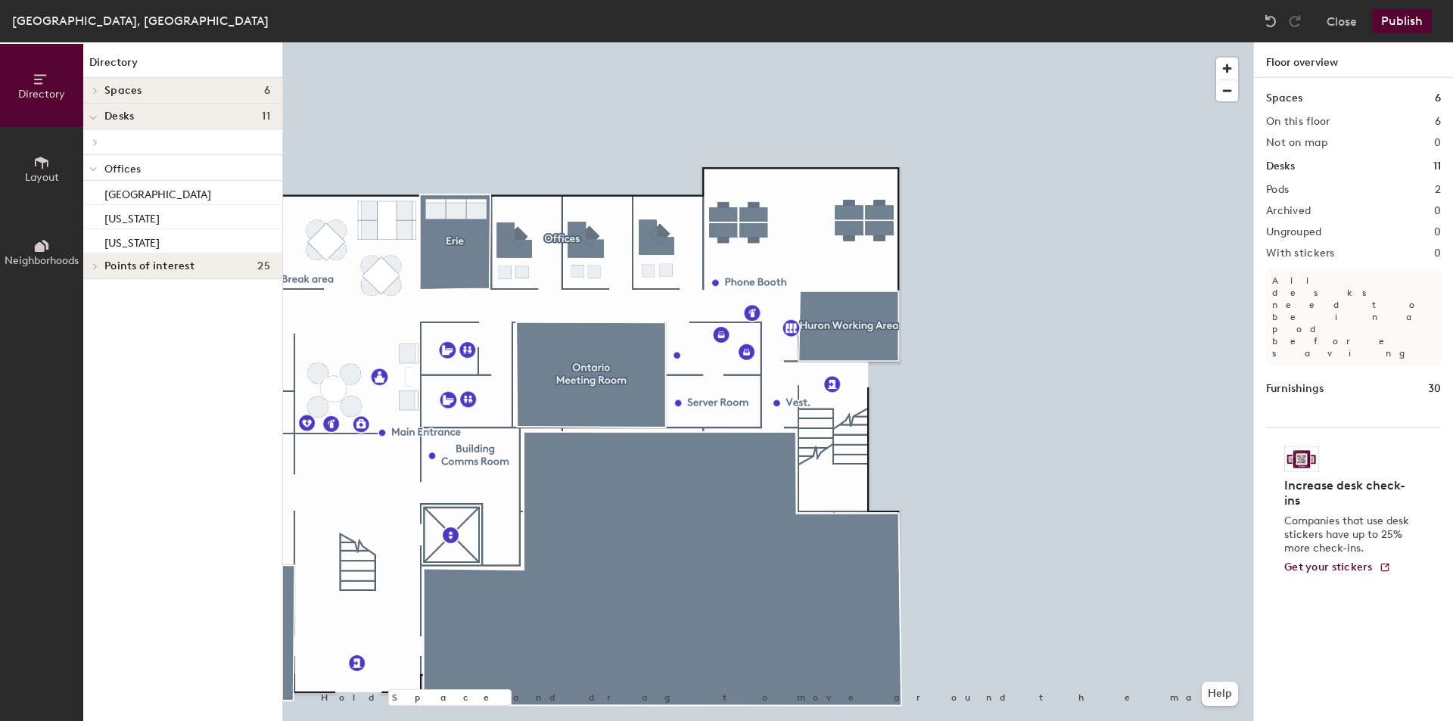
click at [1407, 28] on button "Publish" at bounding box center [1402, 21] width 60 height 24
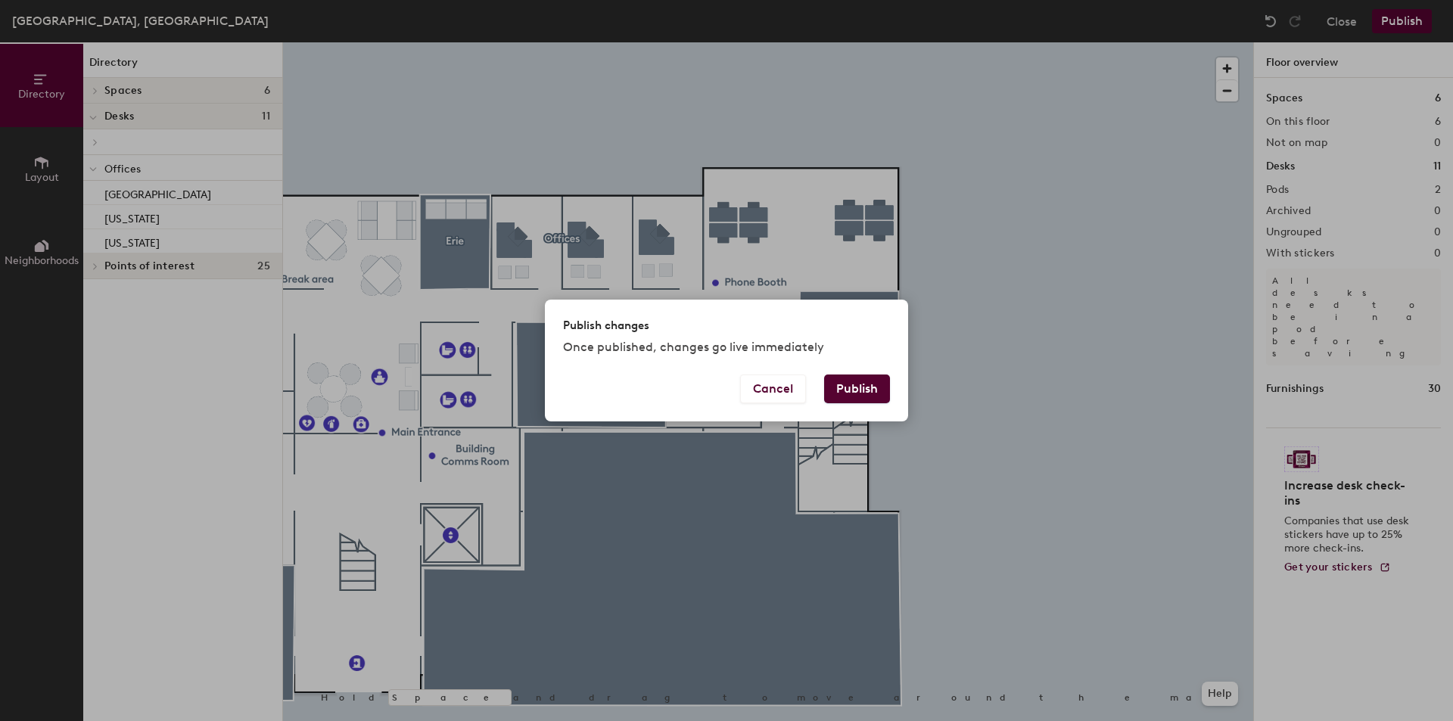
click at [865, 388] on button "Publish" at bounding box center [857, 389] width 66 height 29
